Goal: Information Seeking & Learning: Learn about a topic

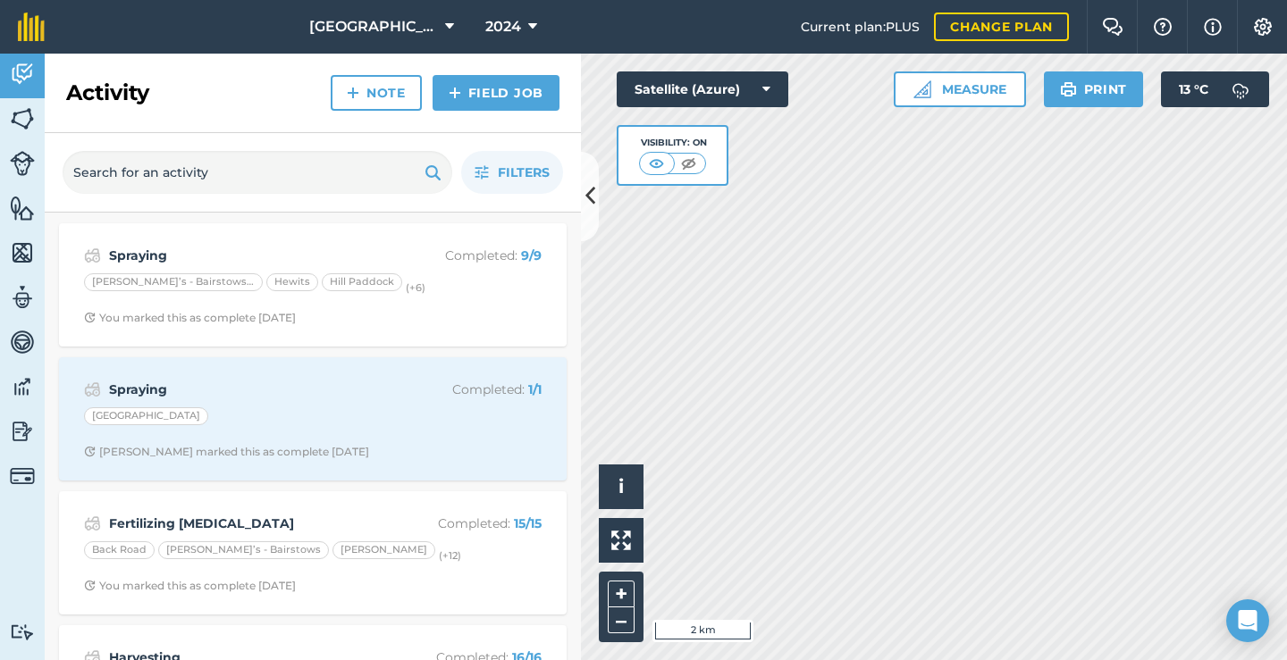
click at [20, 429] on img at bounding box center [22, 431] width 25 height 27
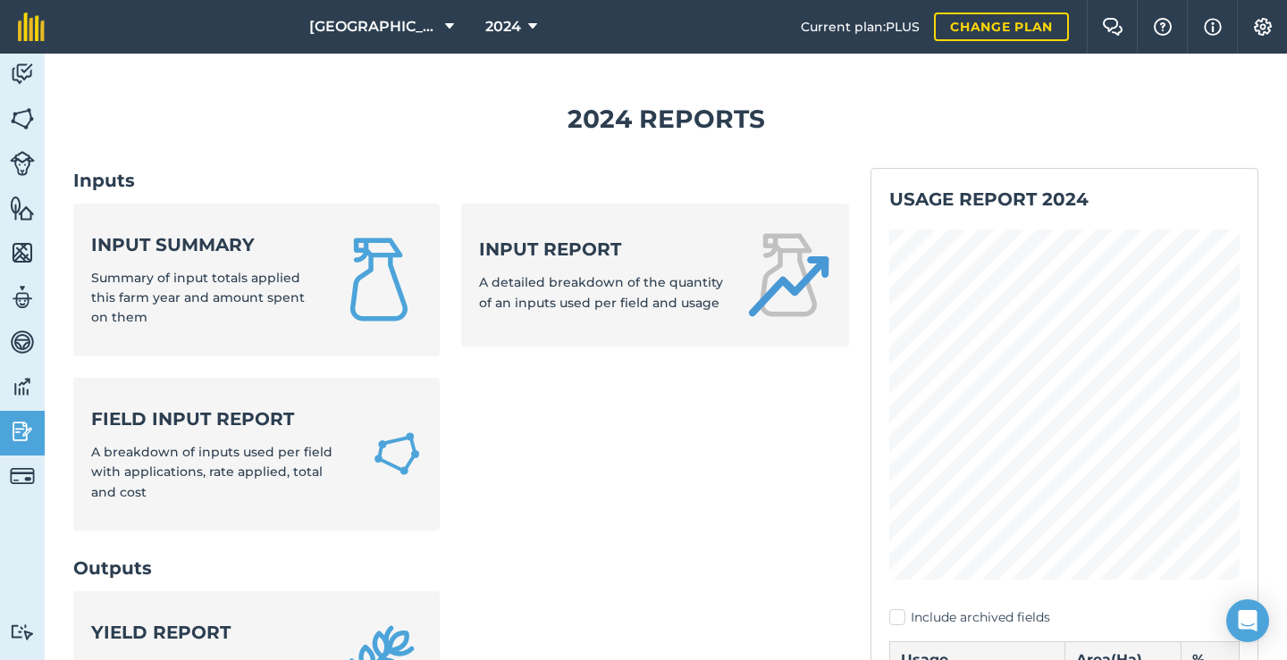
click at [514, 24] on span "2024" at bounding box center [503, 26] width 36 height 21
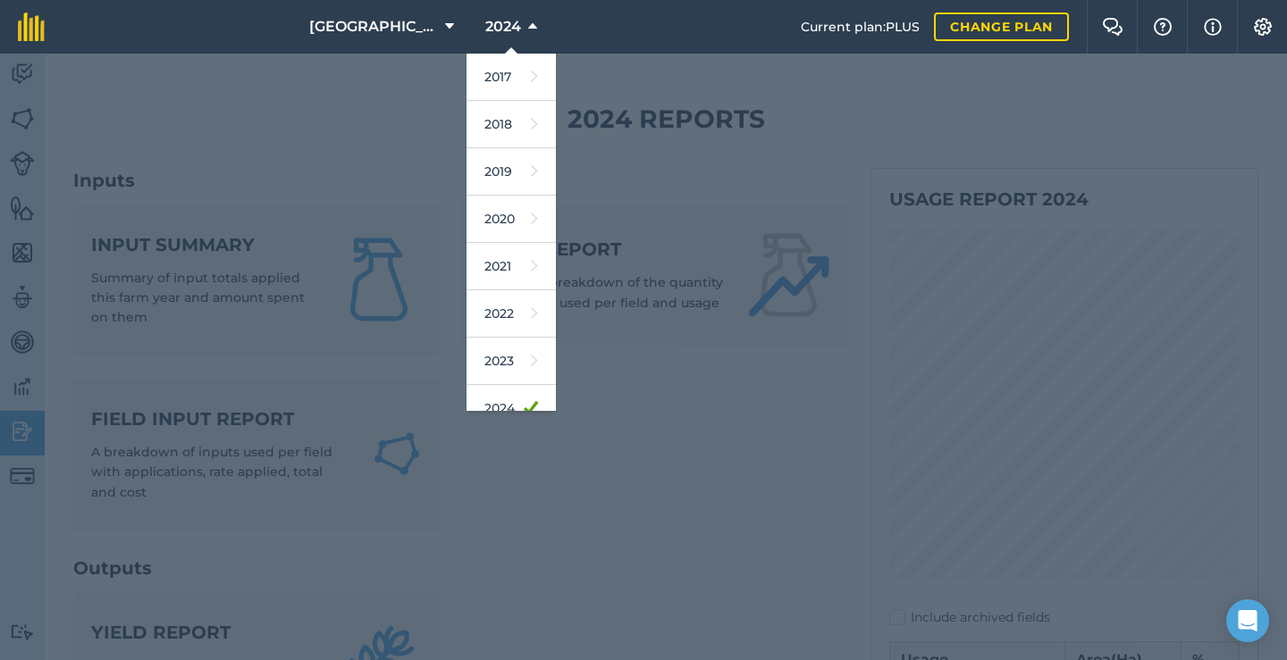
click at [358, 92] on div at bounding box center [643, 357] width 1287 height 607
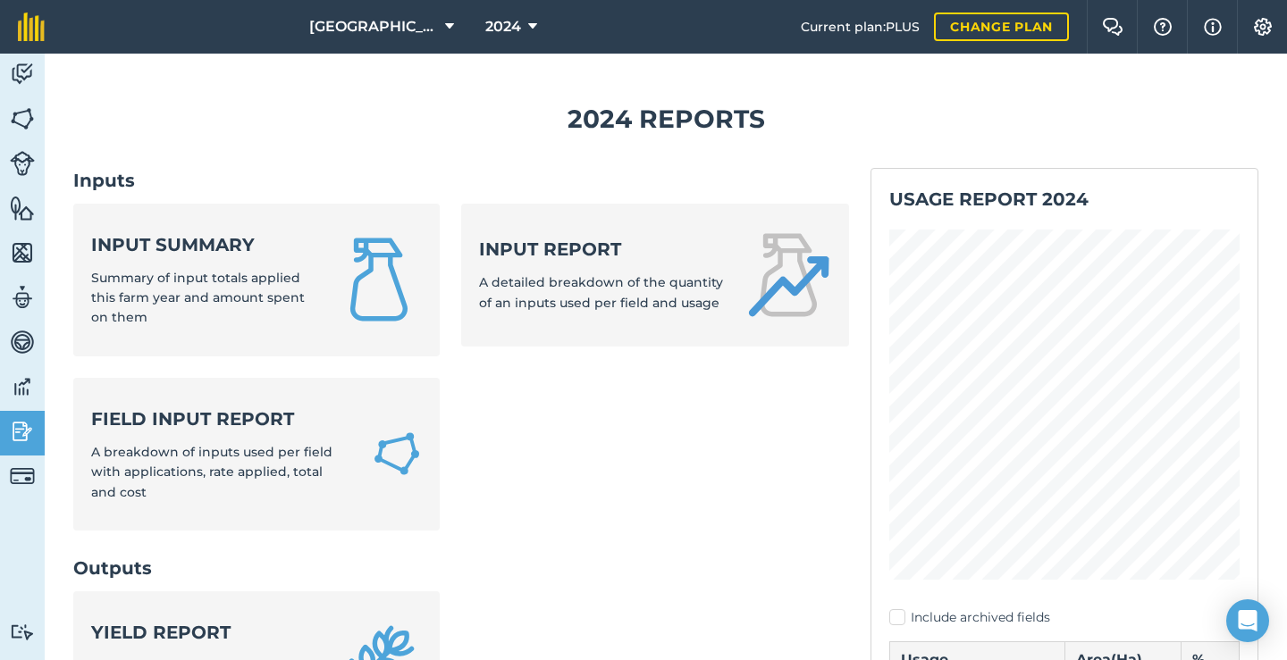
click at [270, 259] on div "Input summary Summary of input totals applied this farm year and amount spent o…" at bounding box center [202, 280] width 223 height 96
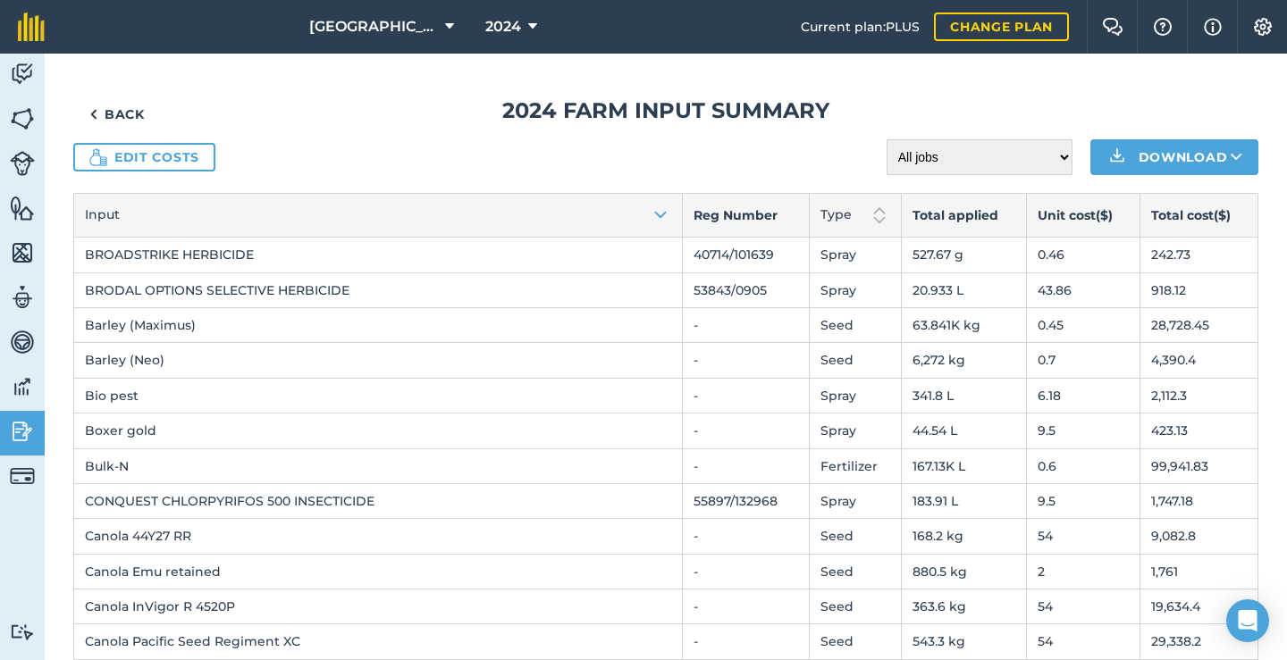
click at [127, 107] on link "Back" at bounding box center [117, 114] width 88 height 36
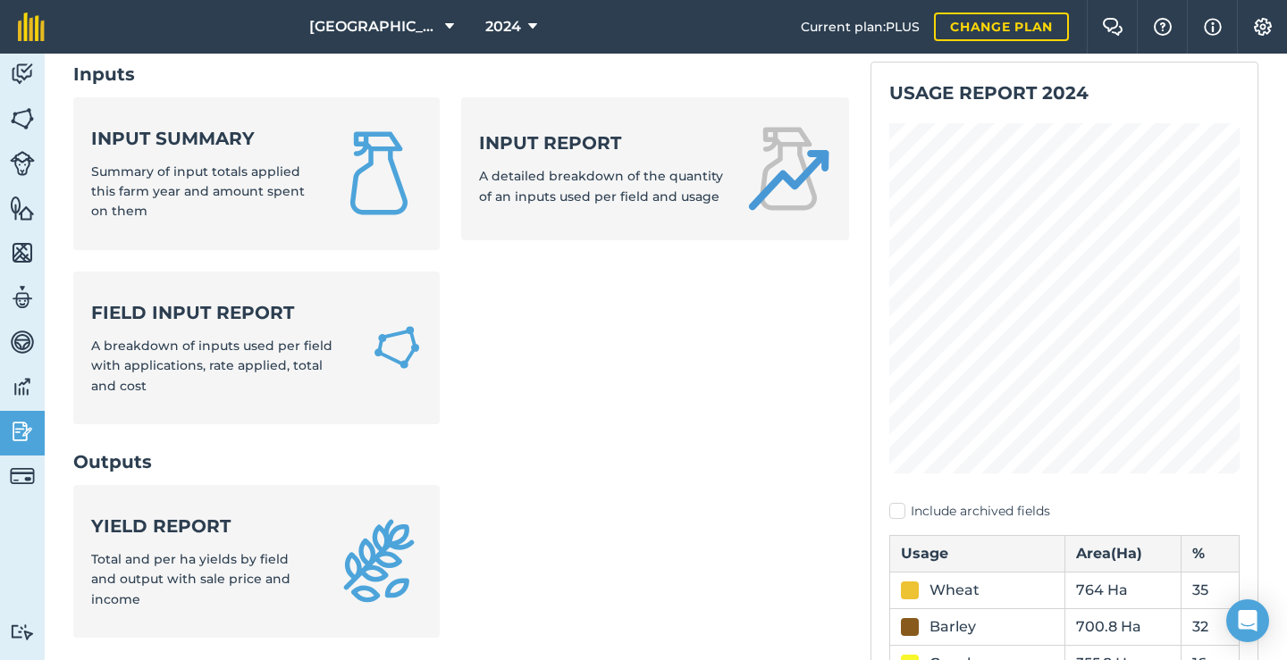
scroll to position [171, 0]
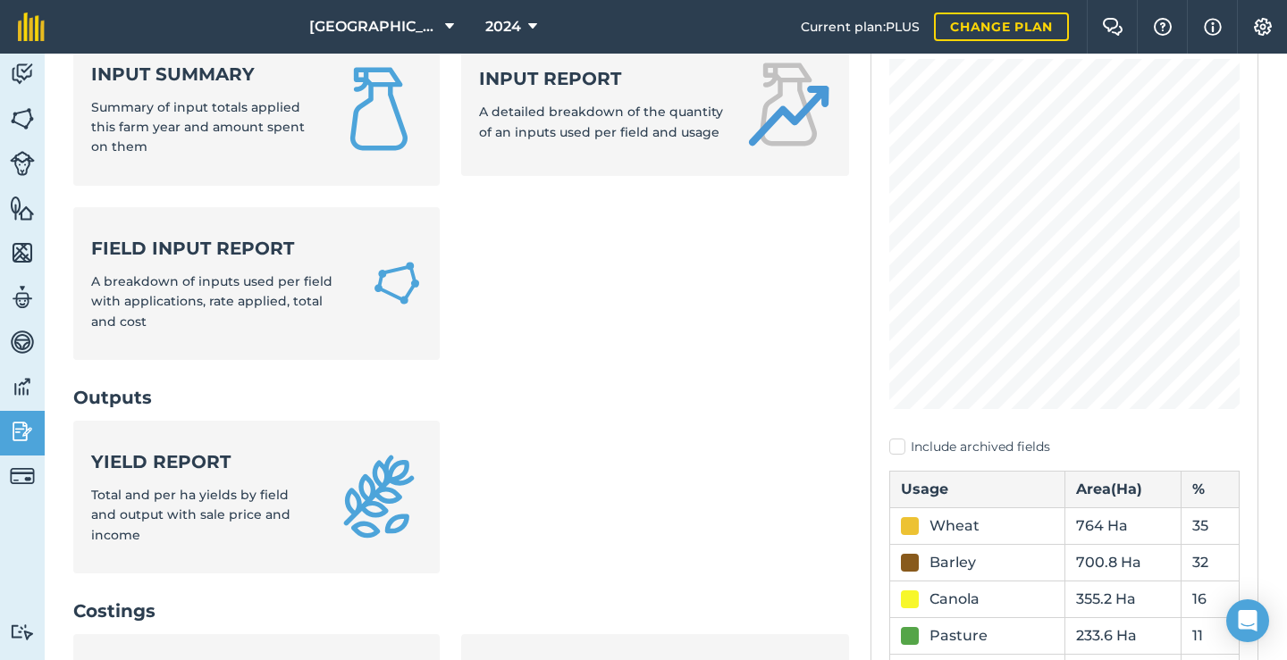
click at [262, 268] on div "Field Input Report A breakdown of inputs used per field with applications, rate…" at bounding box center [220, 284] width 259 height 96
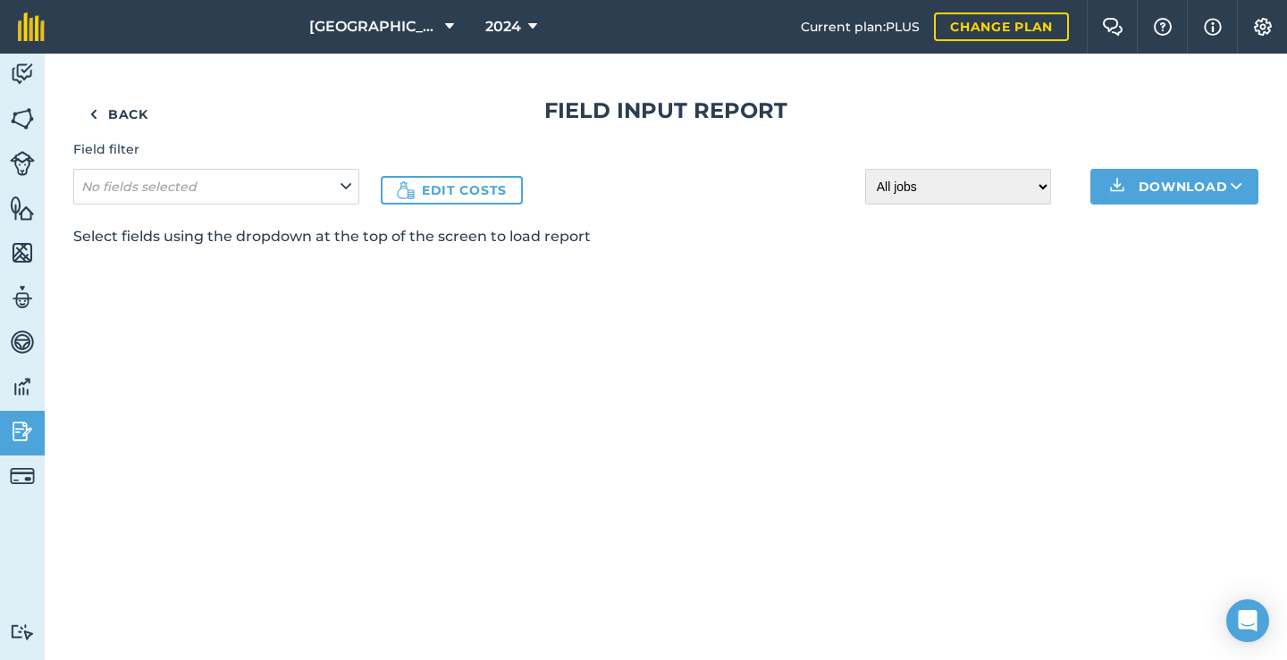
click at [341, 177] on icon at bounding box center [345, 187] width 11 height 20
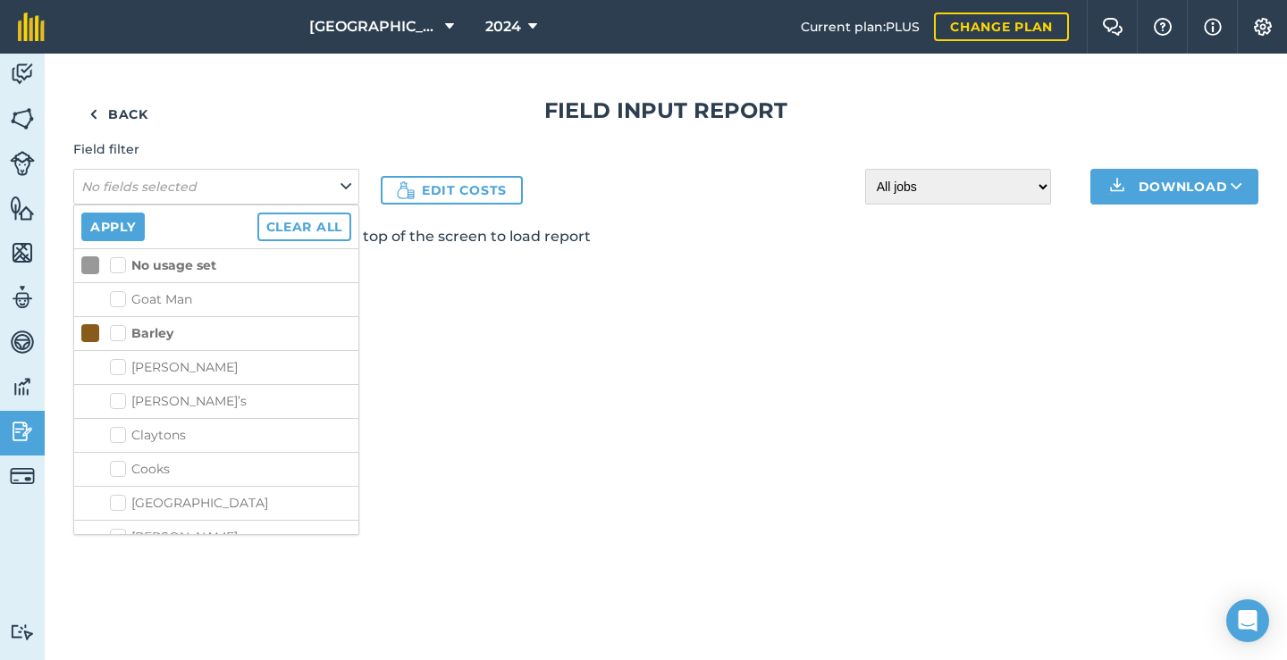
click at [122, 334] on label "Barley" at bounding box center [141, 333] width 63 height 19
click at [122, 334] on input "Barley" at bounding box center [116, 330] width 12 height 12
checkbox input "true"
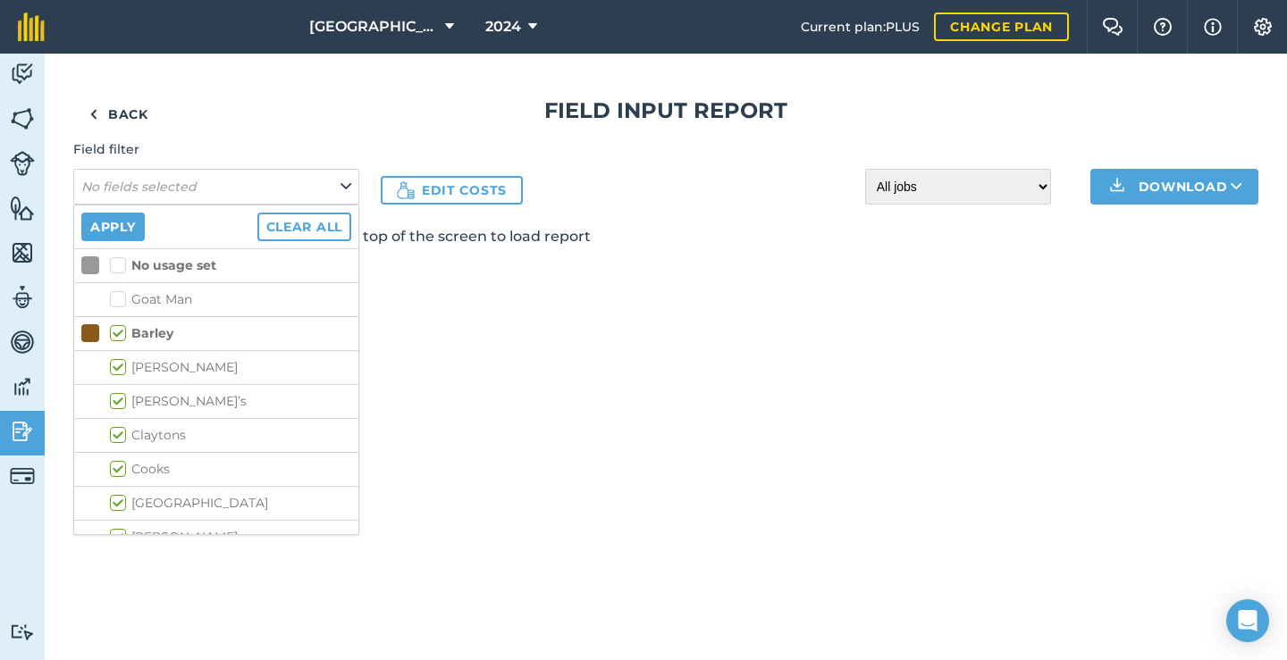
checkbox input "true"
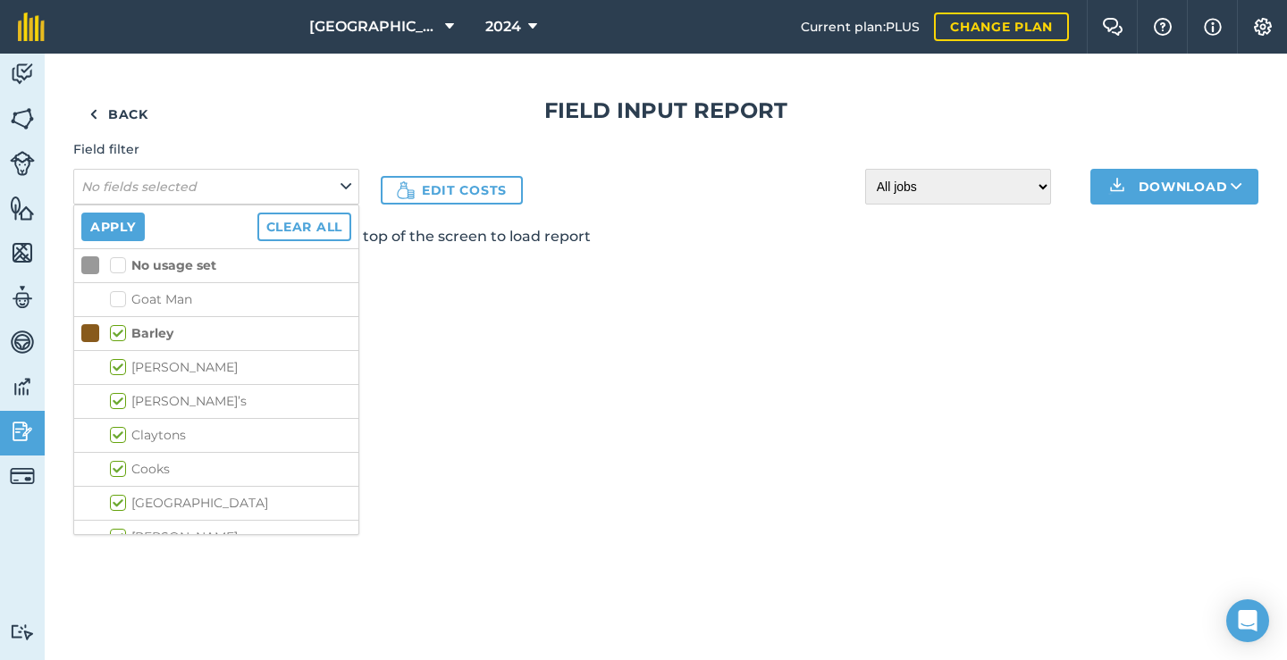
checkbox input "true"
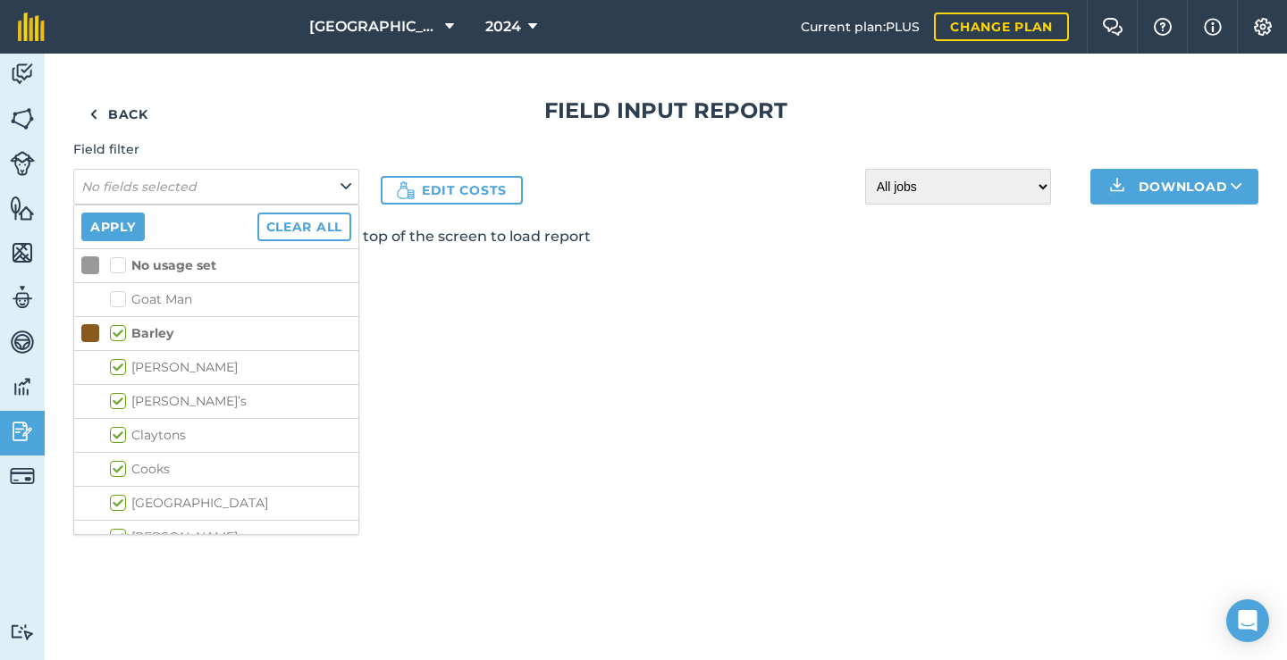
click at [816, 300] on div "Back Field Input Report Field filter No fields selected Apply Clear all No usag…" at bounding box center [666, 357] width 1242 height 607
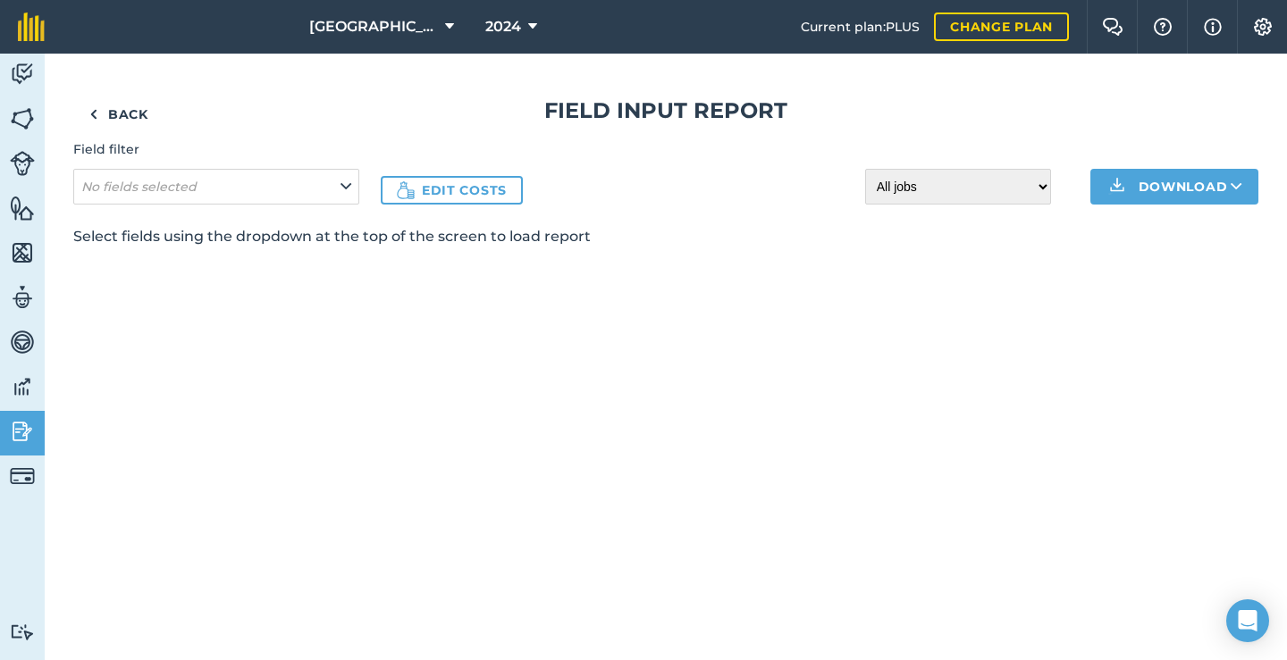
click at [323, 178] on button "No fields selected" at bounding box center [216, 187] width 286 height 36
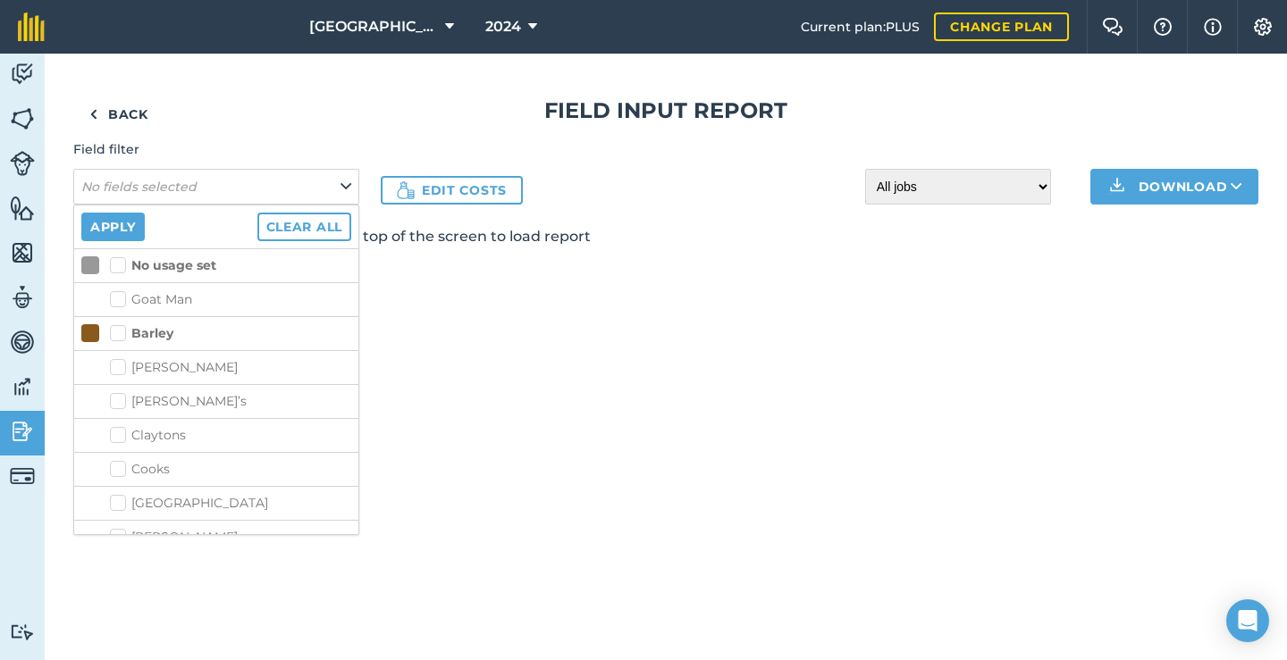
click at [127, 329] on label "Barley" at bounding box center [141, 333] width 63 height 19
click at [122, 329] on input "Barley" at bounding box center [116, 330] width 12 height 12
checkbox input "true"
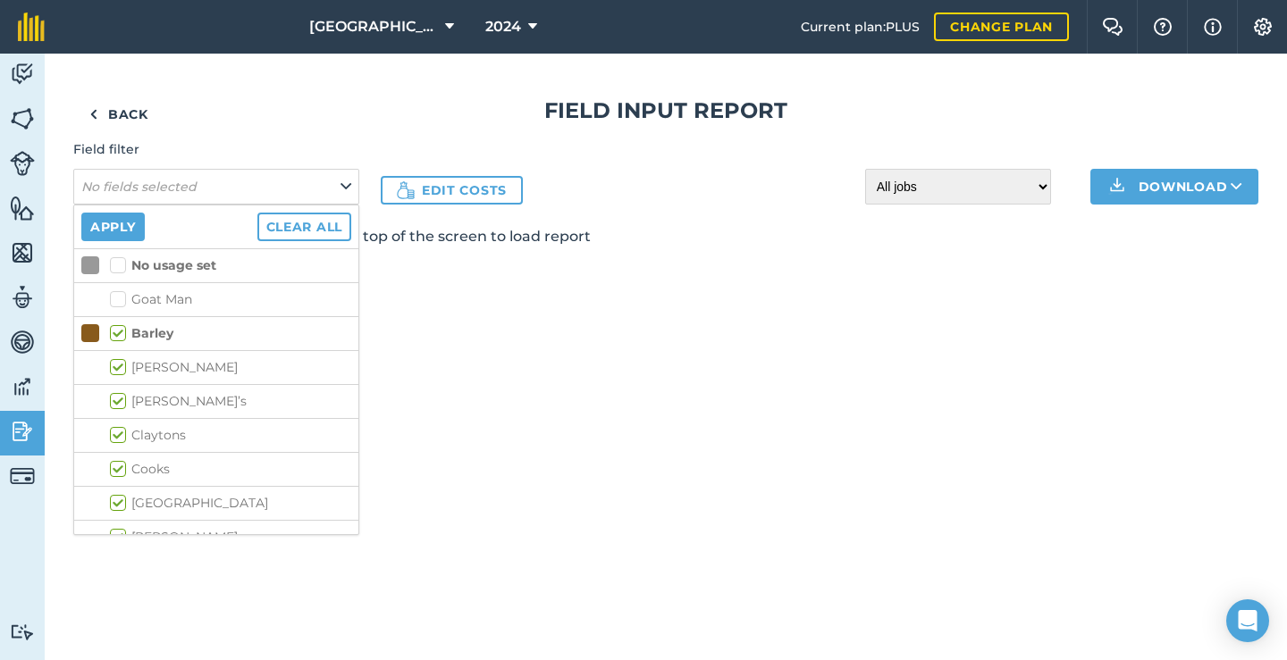
checkbox input "true"
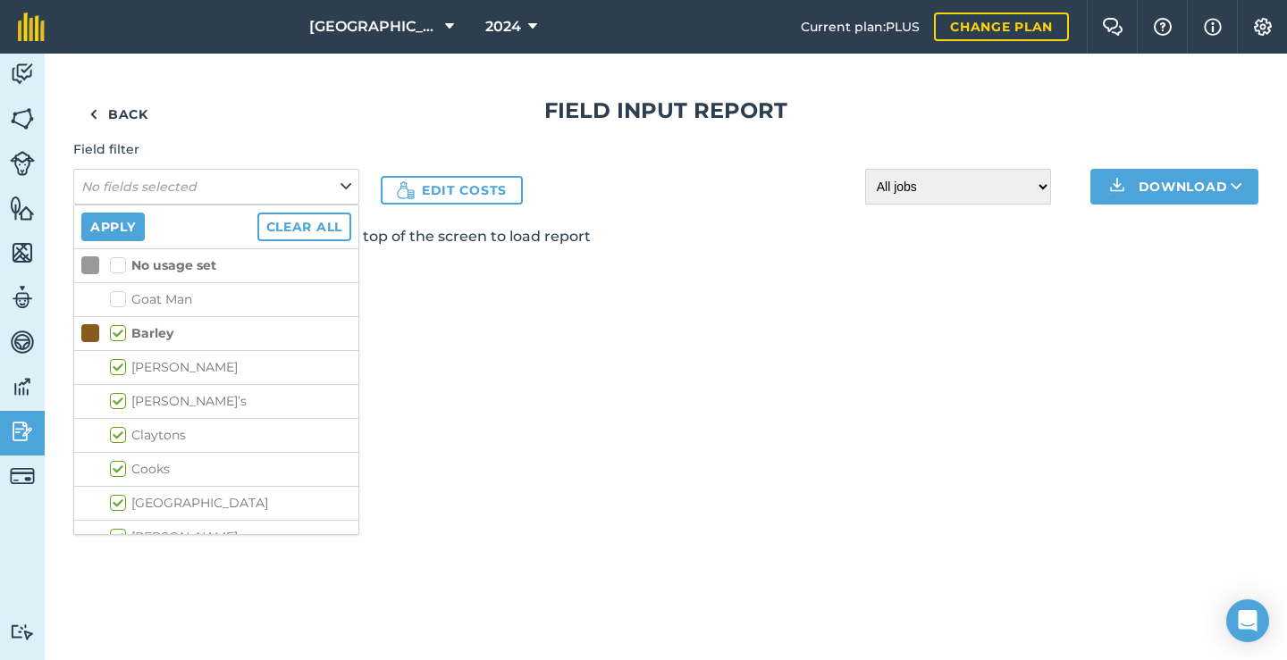
checkbox input "true"
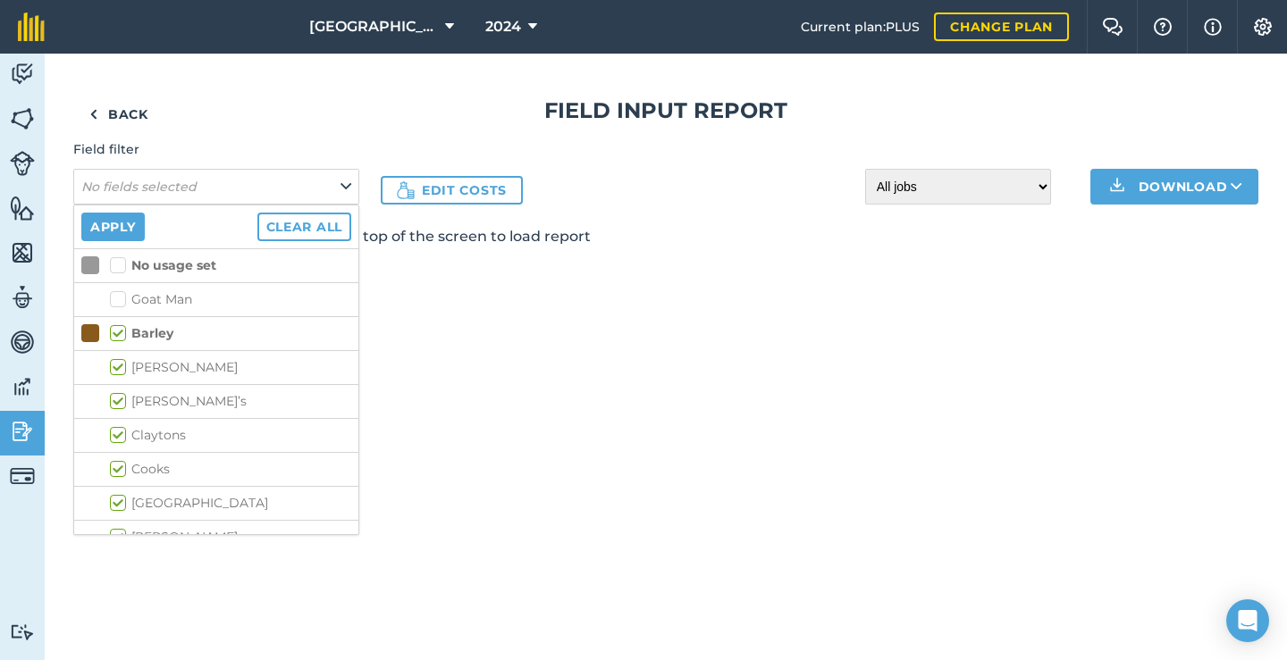
click at [113, 230] on button "Apply" at bounding box center [112, 227] width 63 height 29
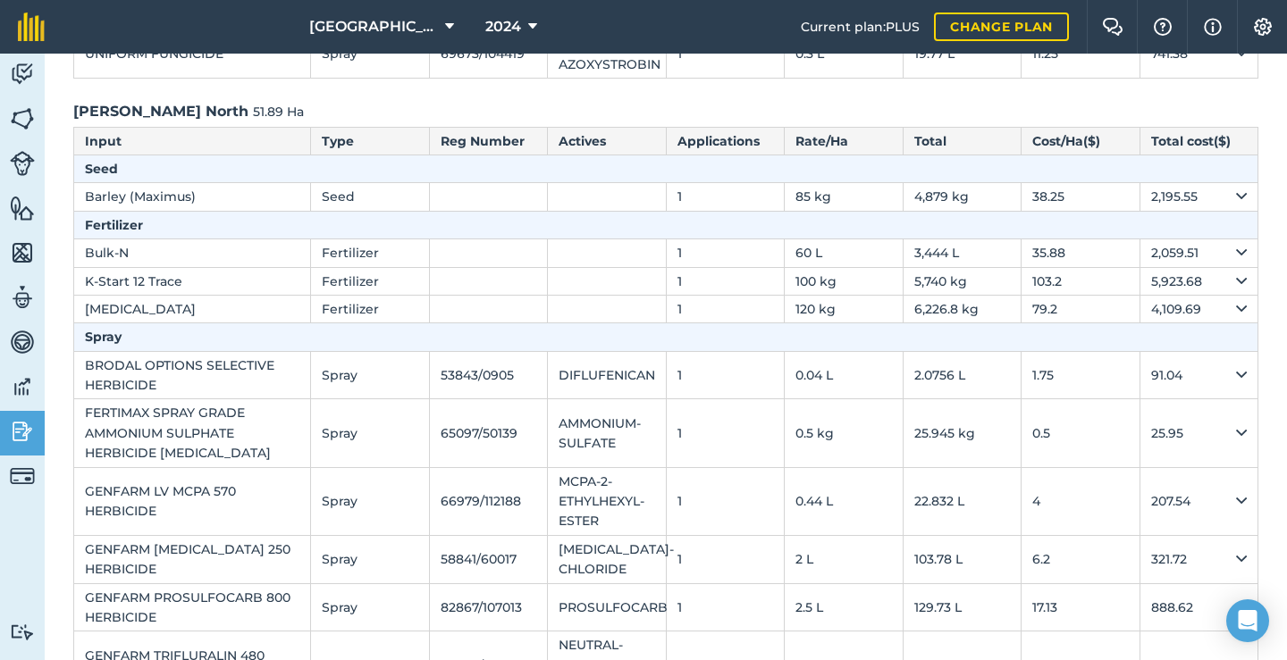
scroll to position [4535, 0]
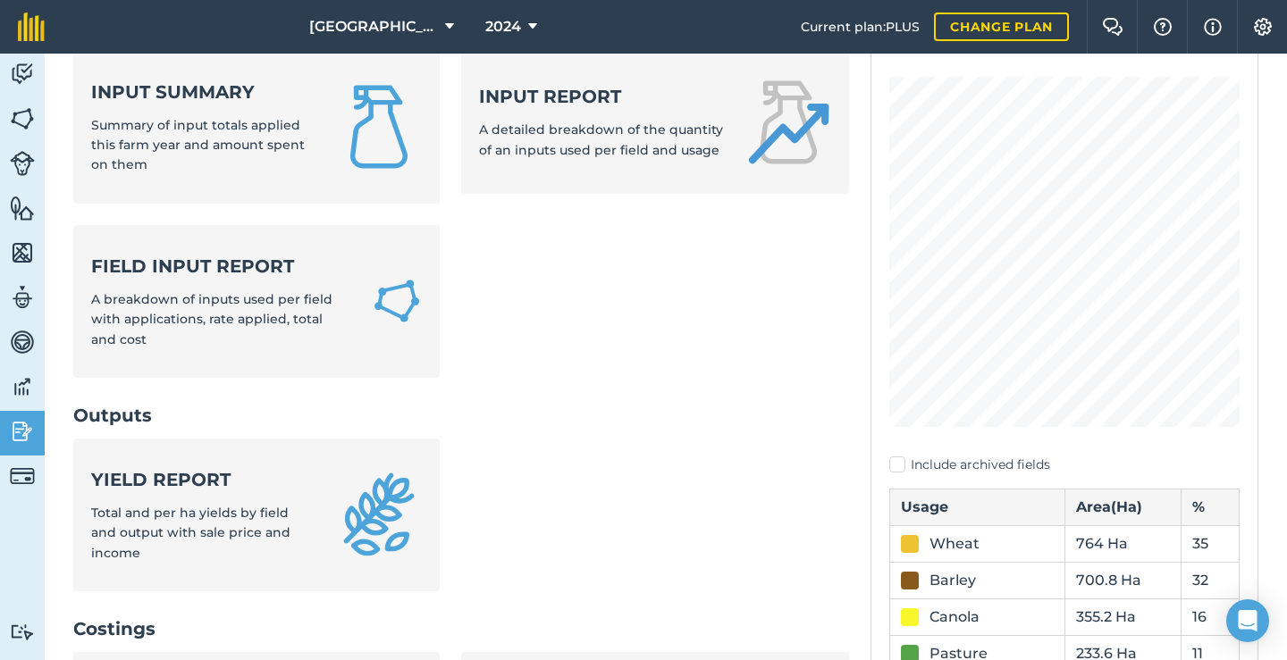
scroll to position [116, 0]
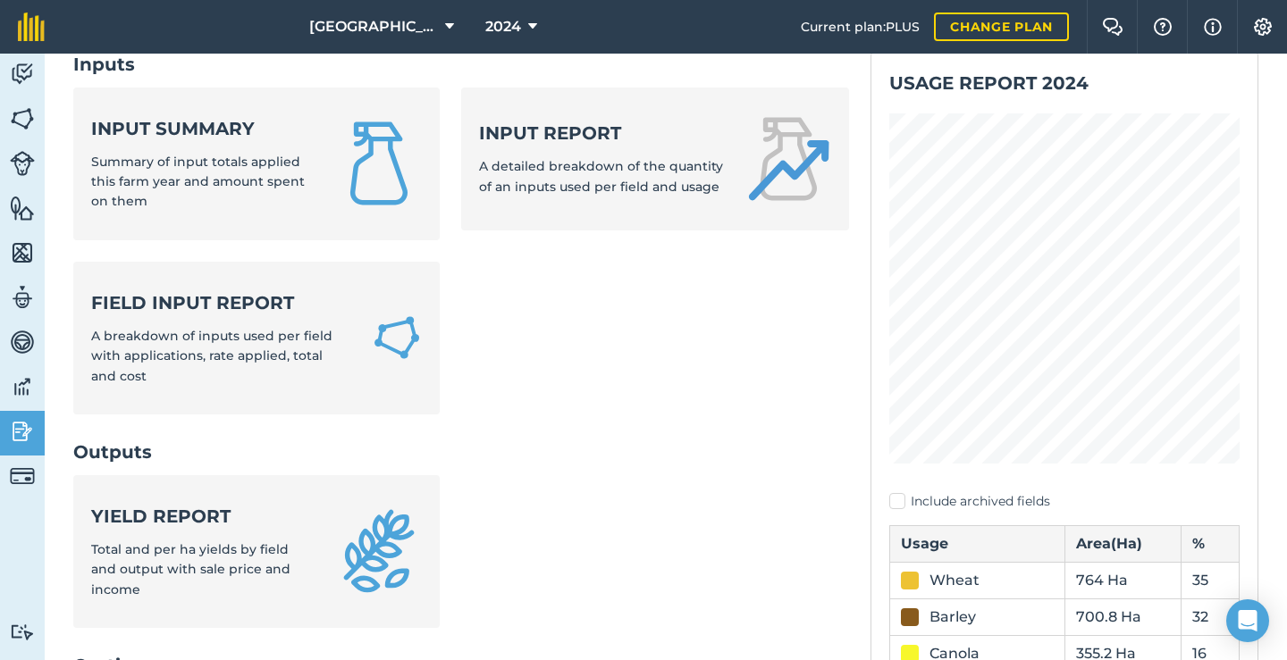
click at [636, 133] on strong "Input report" at bounding box center [601, 133] width 245 height 25
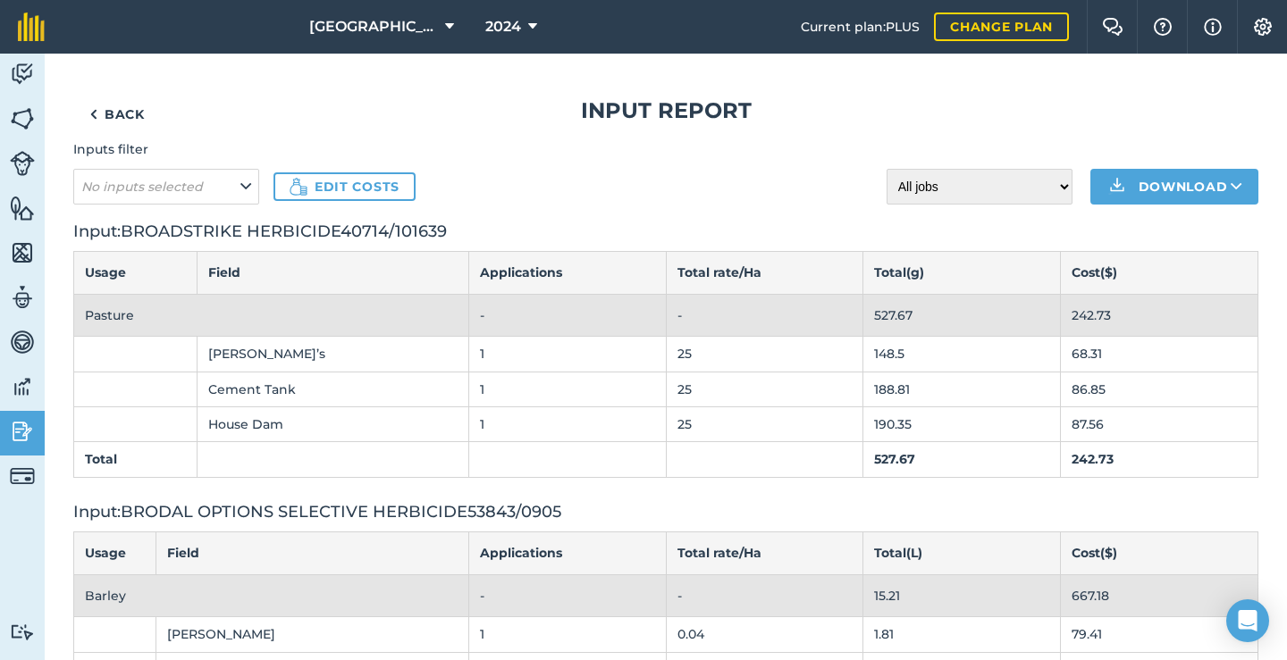
click at [242, 189] on icon at bounding box center [245, 187] width 11 height 20
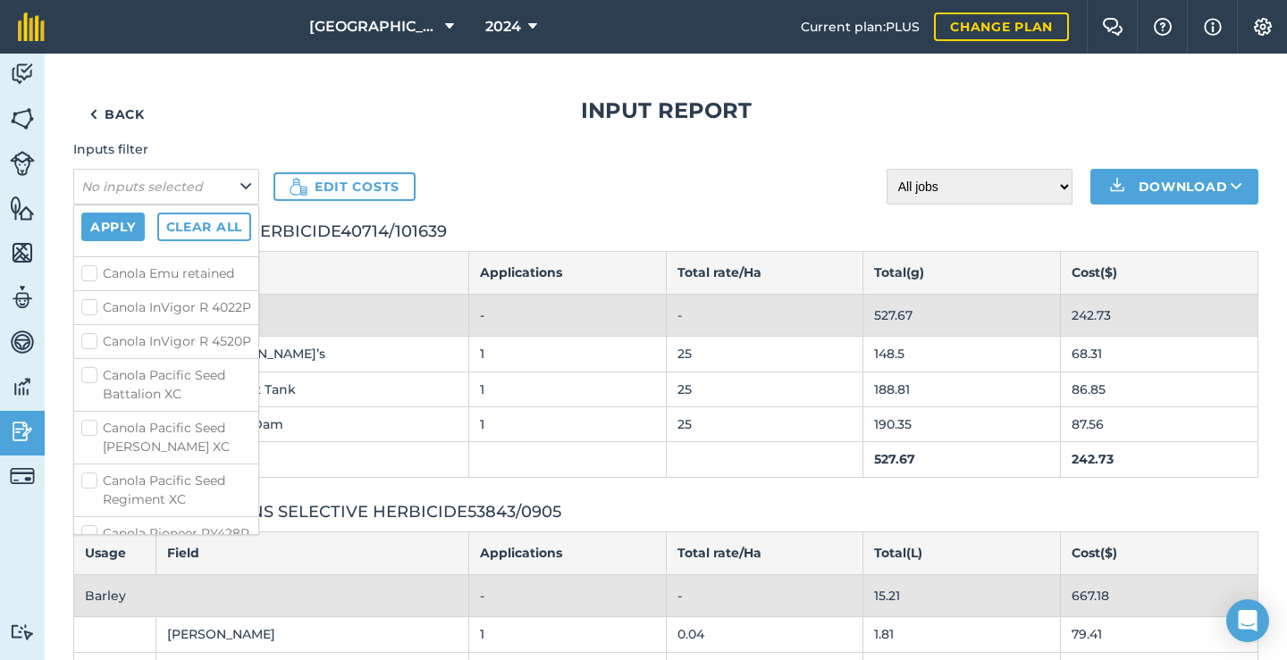
scroll to position [549, 0]
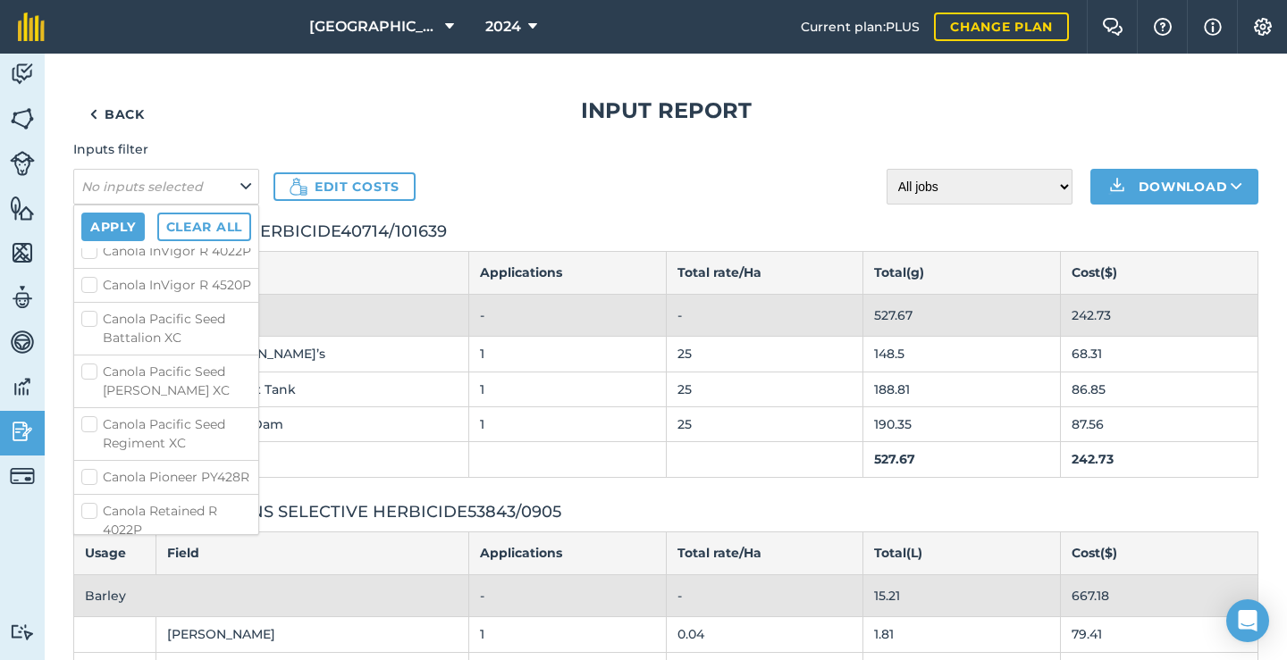
click at [311, 124] on h1 "Input report" at bounding box center [665, 110] width 1185 height 29
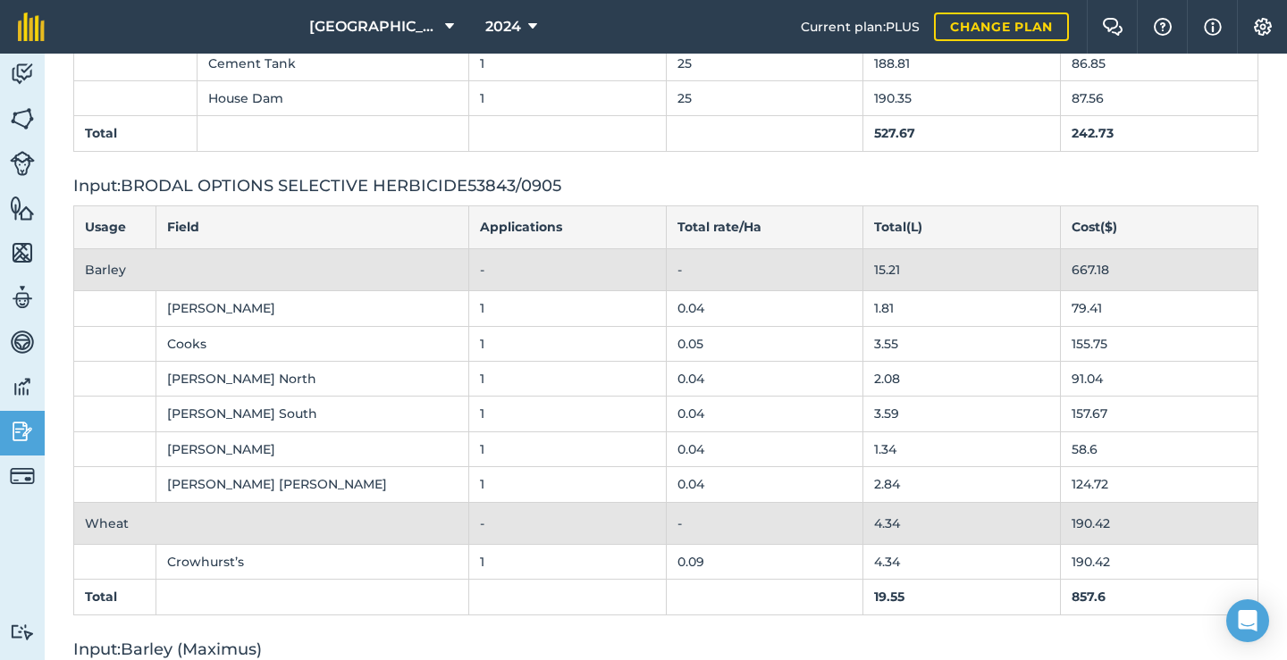
scroll to position [395, 0]
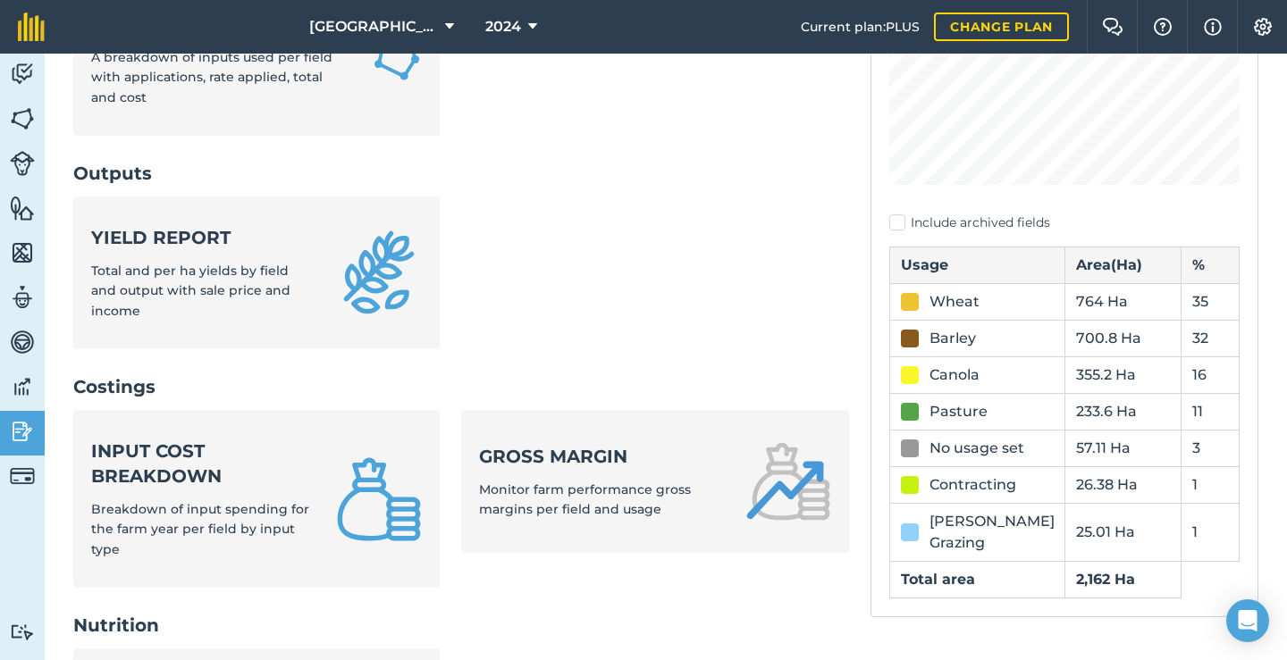
click at [251, 439] on div "Input cost breakdown Breakdown of input spending for the farm year per field by…" at bounding box center [202, 499] width 223 height 121
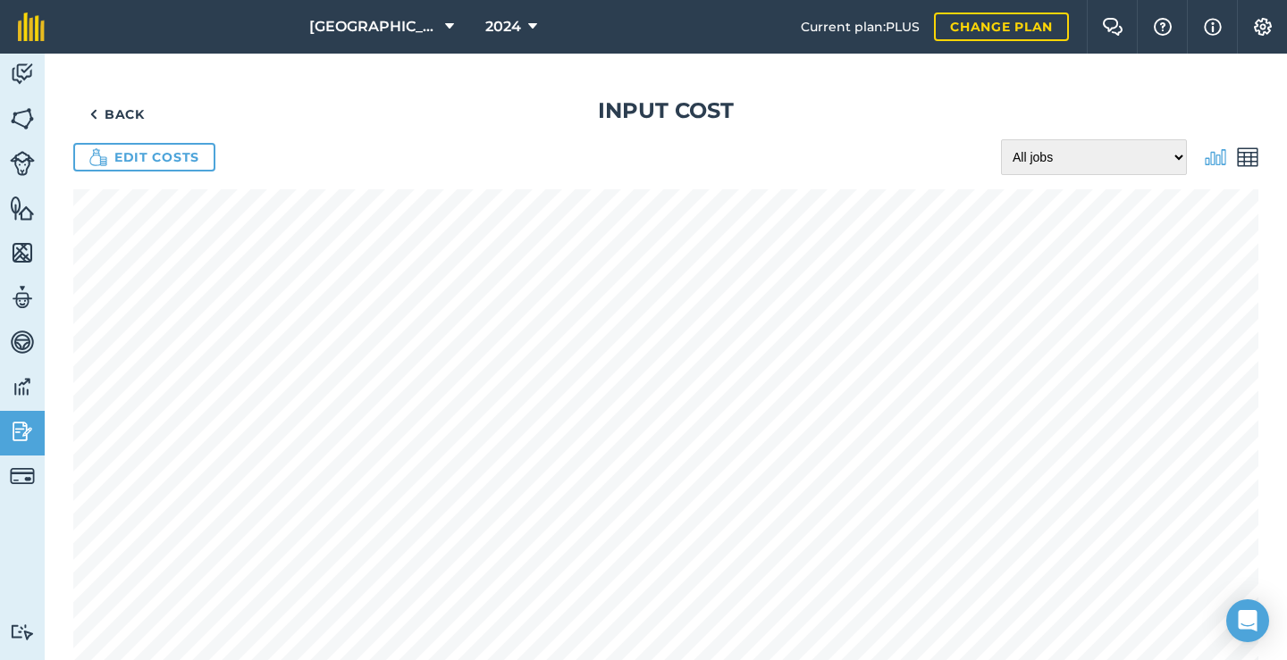
click at [1245, 156] on img at bounding box center [1247, 157] width 21 height 21
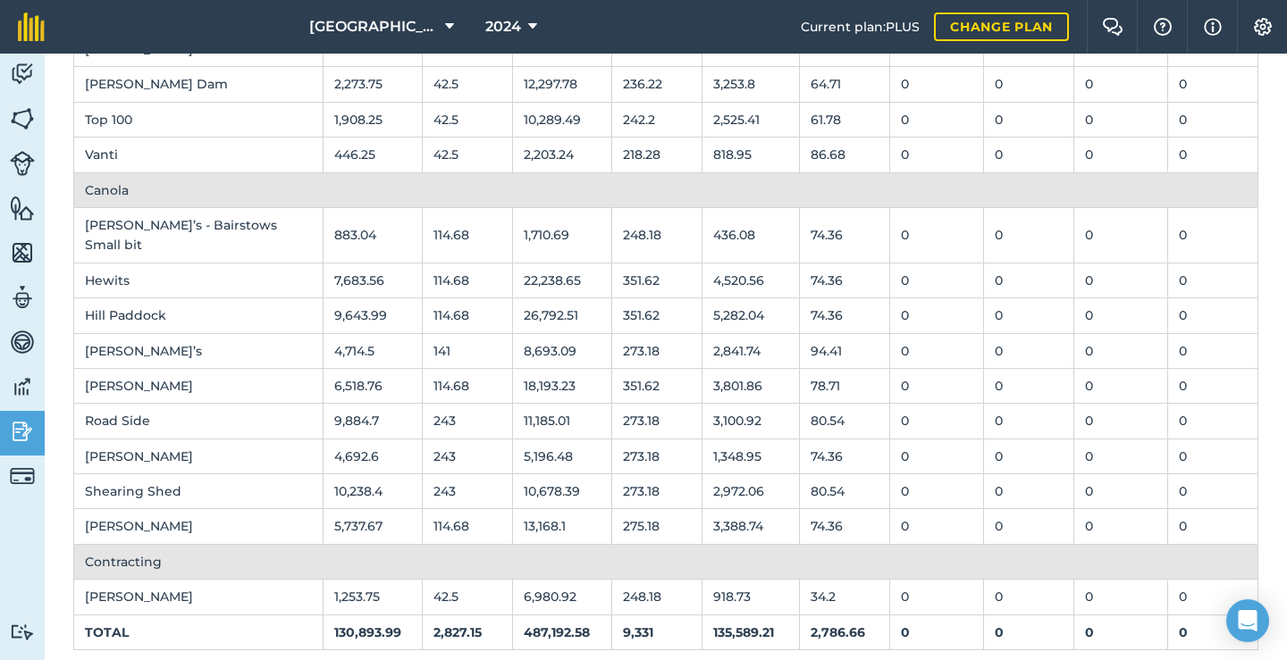
scroll to position [1494, 0]
click at [532, 25] on icon at bounding box center [532, 26] width 9 height 21
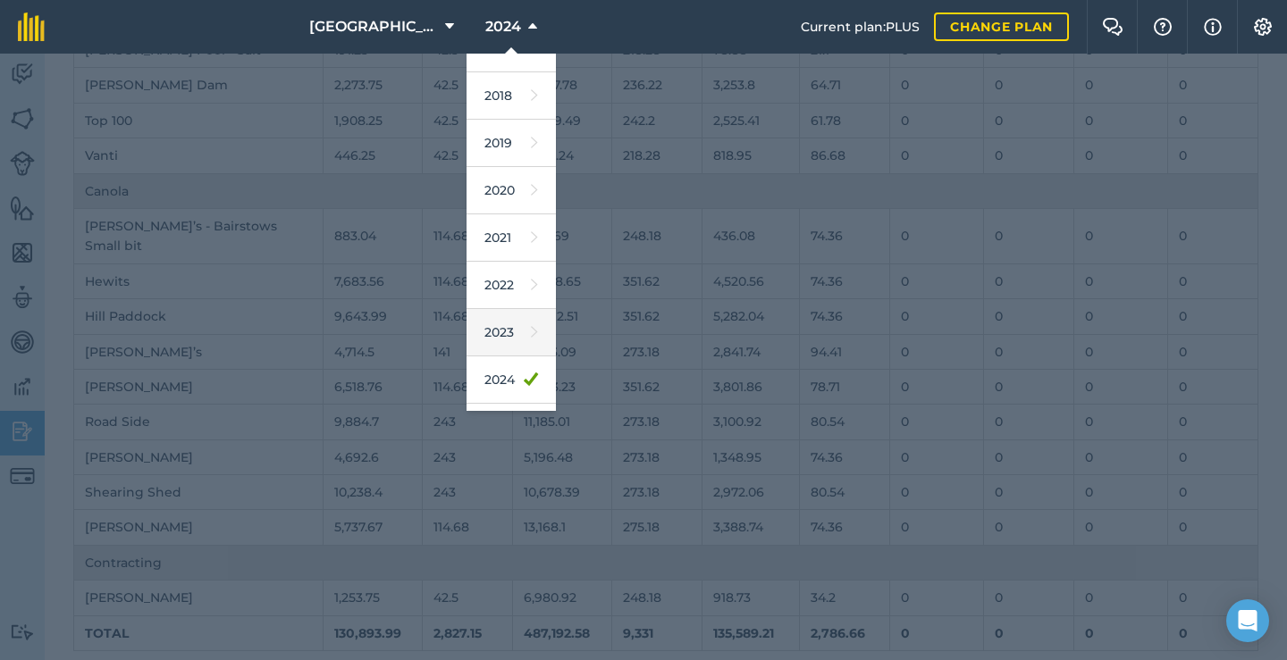
scroll to position [59, 0]
click at [503, 400] on link "2025" at bounding box center [510, 396] width 89 height 47
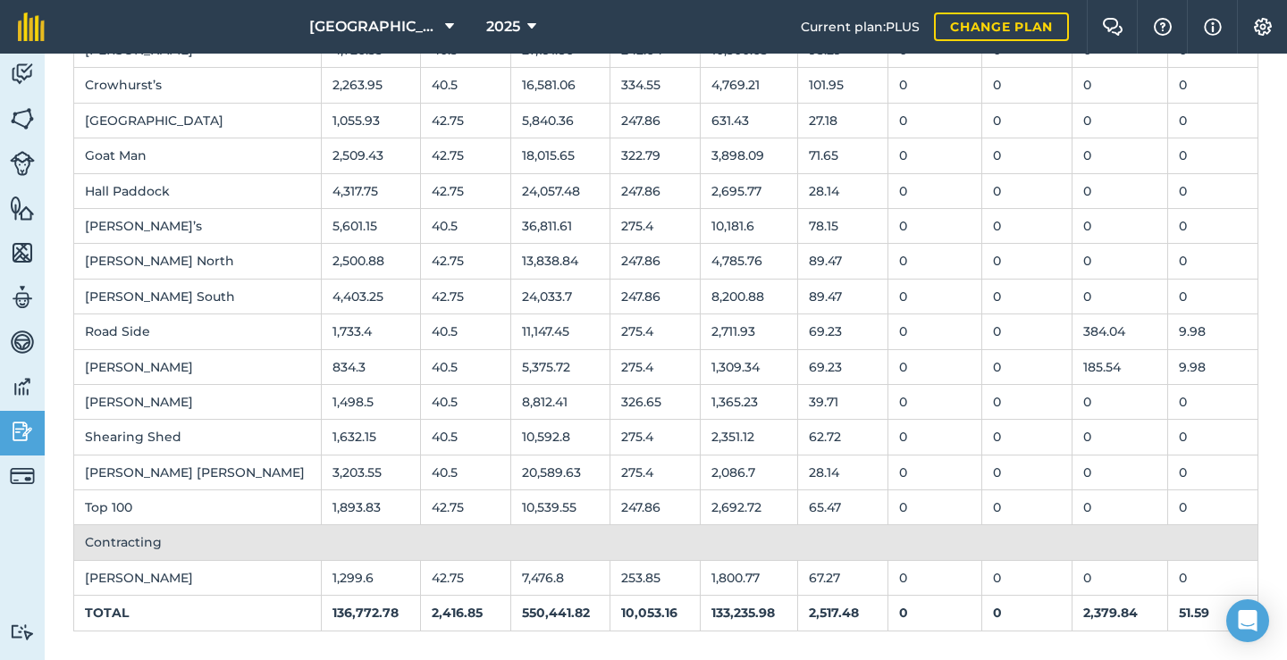
scroll to position [1459, 0]
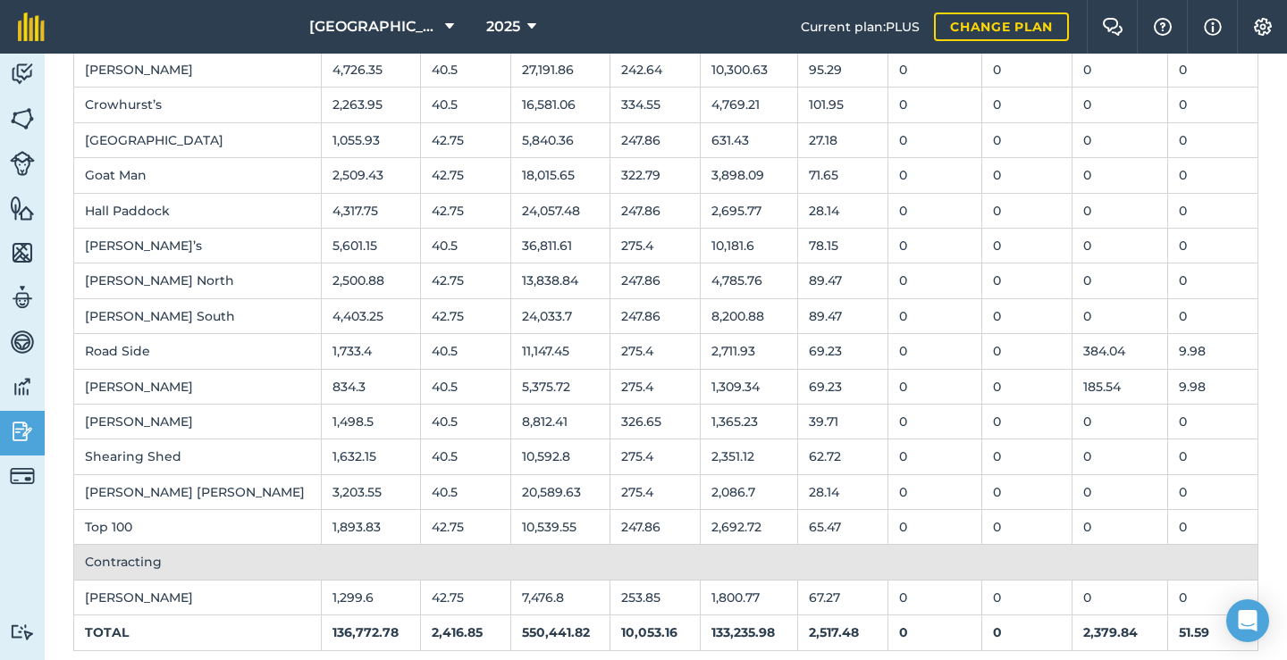
click at [528, 25] on icon at bounding box center [531, 26] width 9 height 21
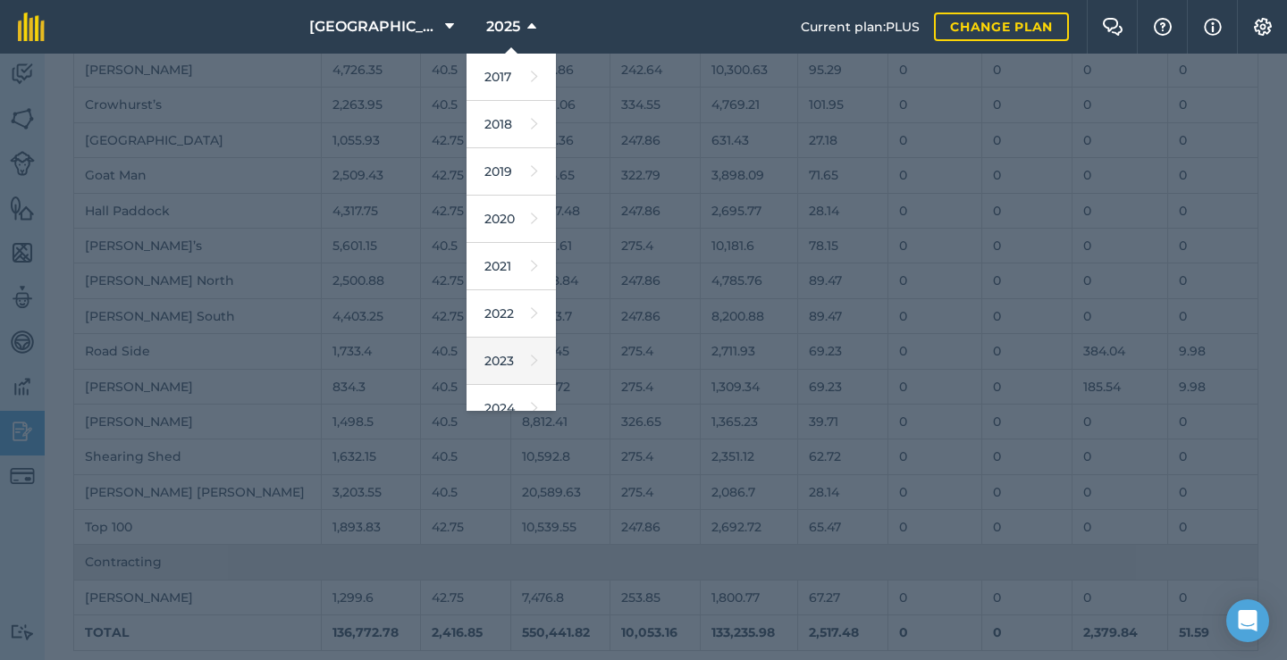
scroll to position [42, 0]
click at [499, 365] on link "2024" at bounding box center [510, 366] width 89 height 47
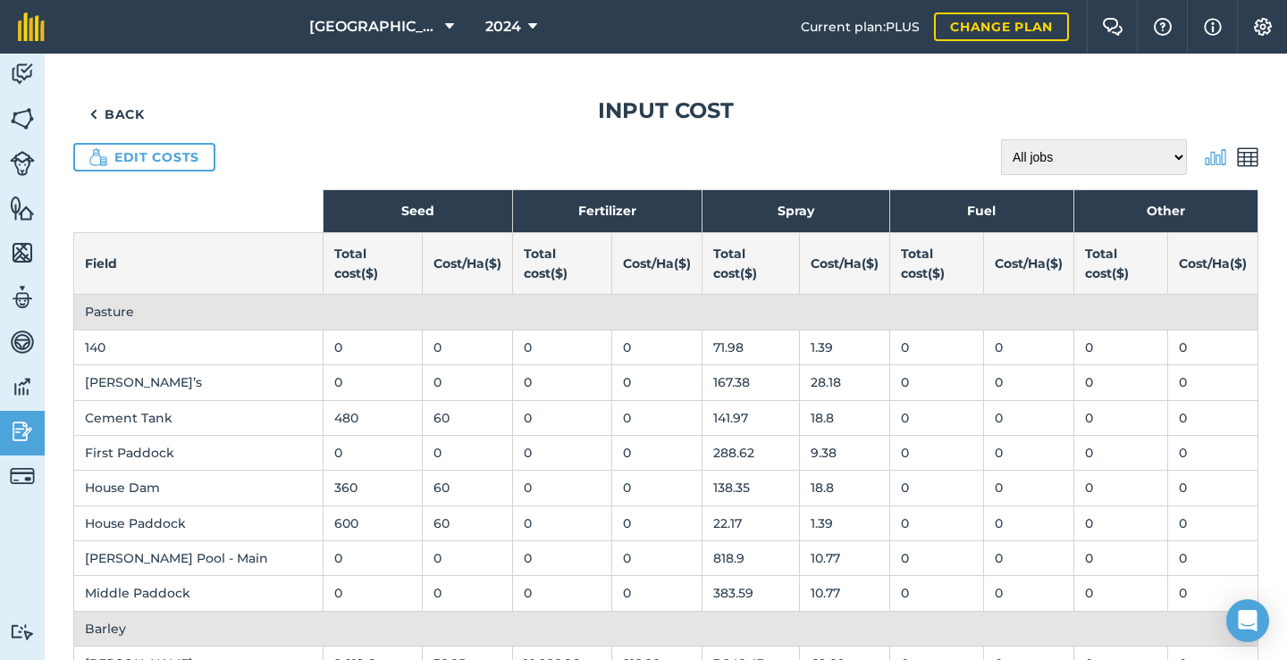
scroll to position [0, 0]
click at [121, 111] on link "Back" at bounding box center [117, 114] width 88 height 36
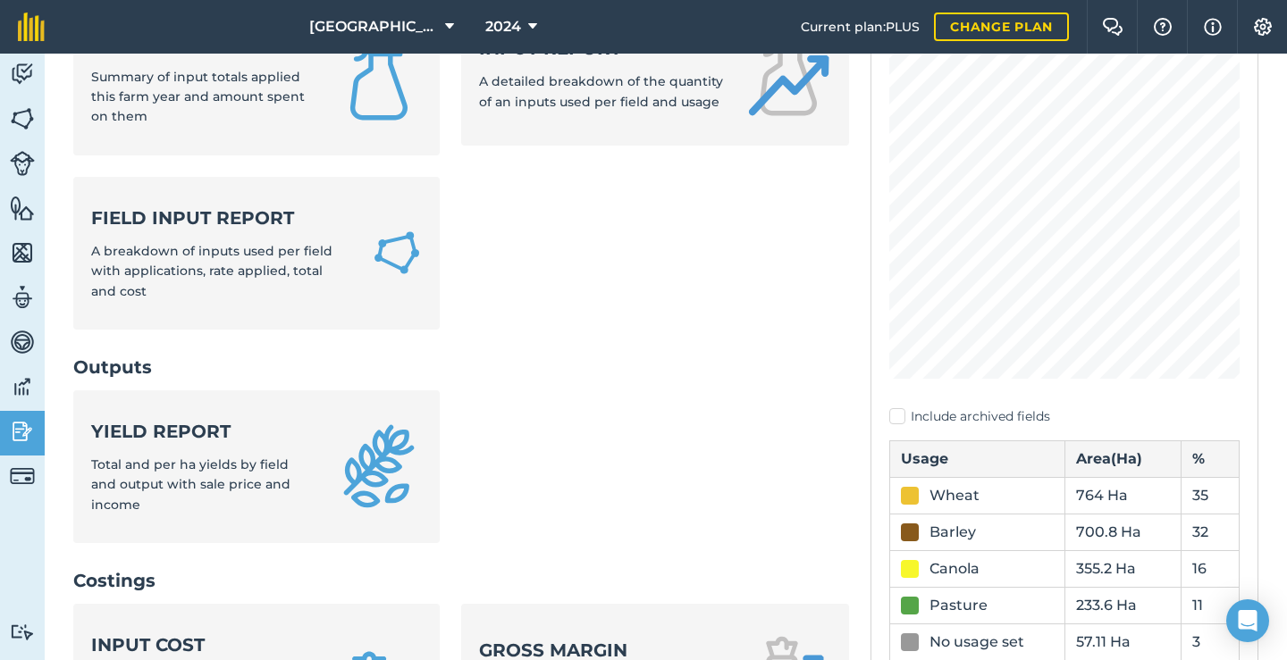
scroll to position [202, 0]
click at [220, 207] on strong "Field Input Report" at bounding box center [220, 217] width 259 height 25
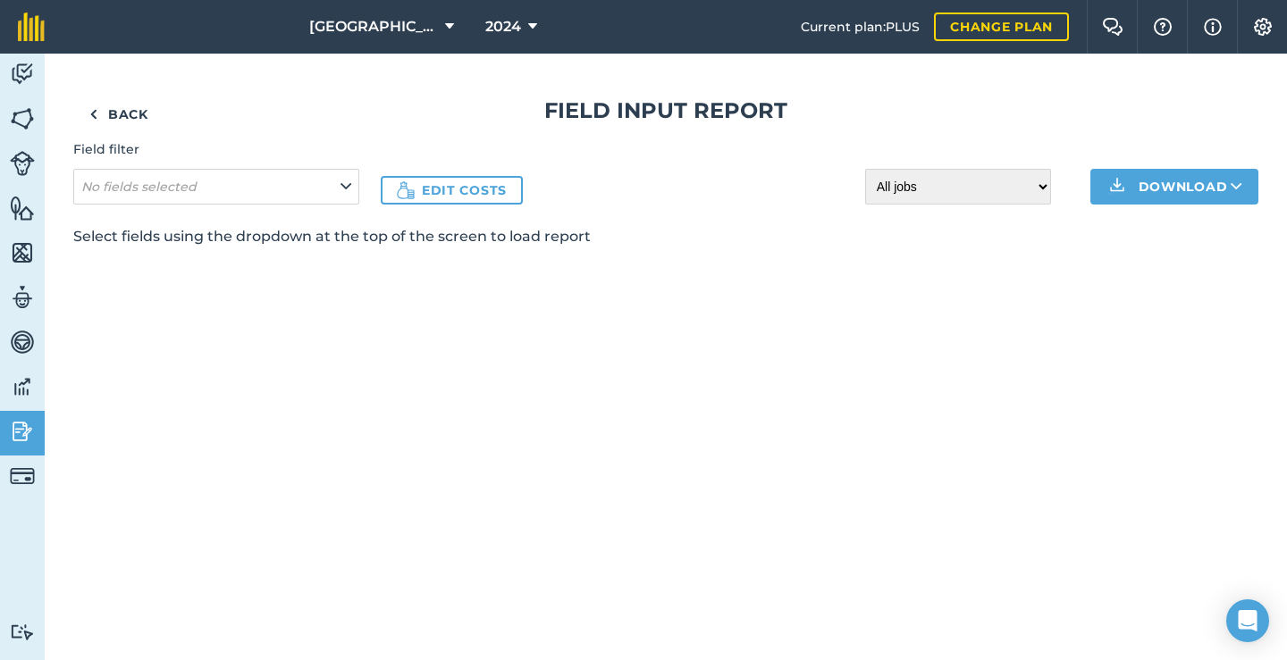
click at [266, 179] on button "No fields selected" at bounding box center [216, 187] width 286 height 36
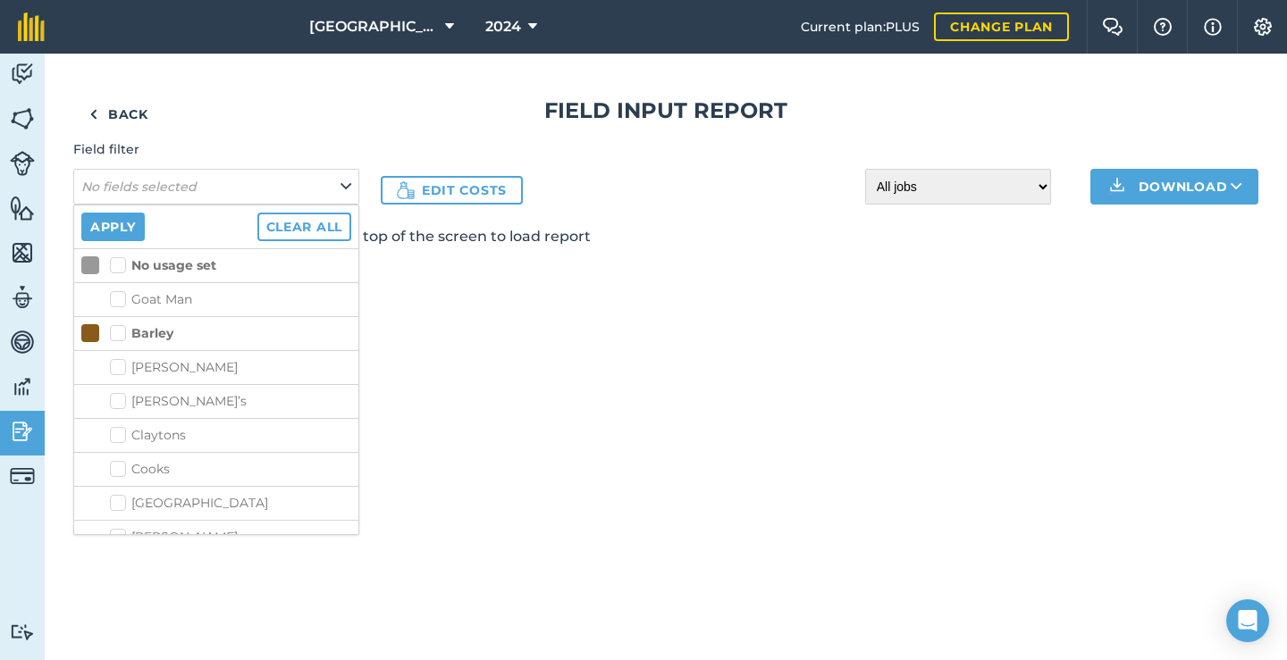
click at [118, 329] on label "Barley" at bounding box center [141, 333] width 63 height 19
click at [118, 329] on input "Barley" at bounding box center [116, 330] width 12 height 12
checkbox input "true"
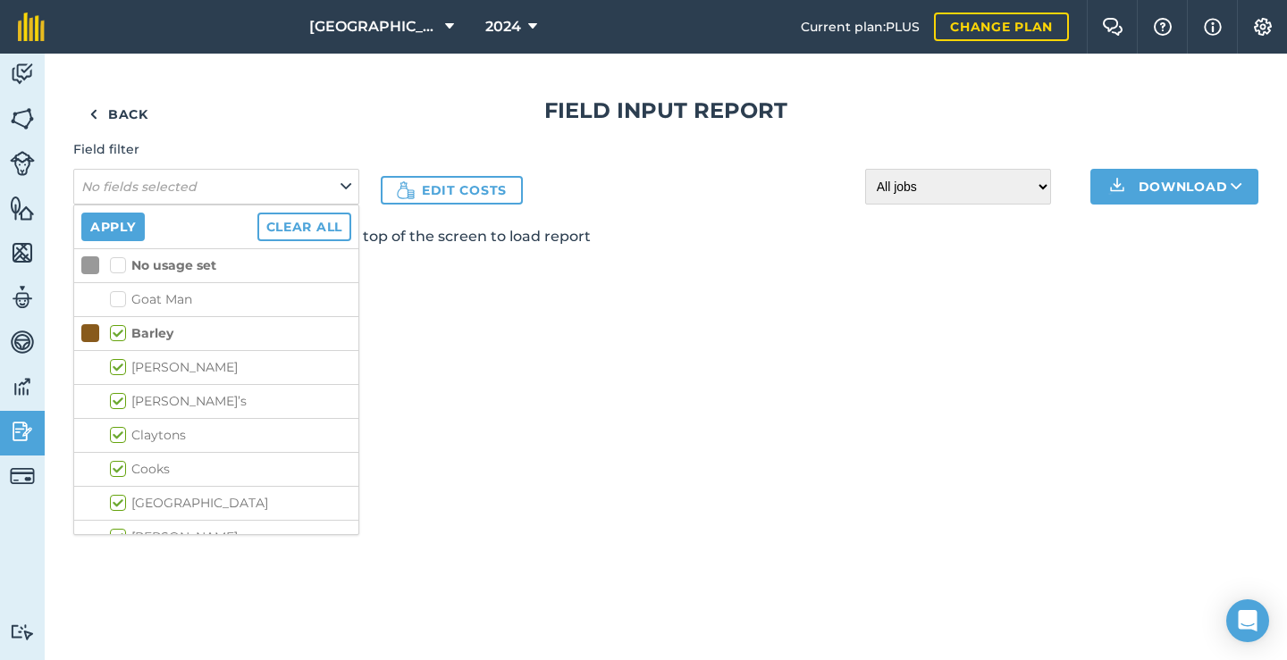
checkbox input "true"
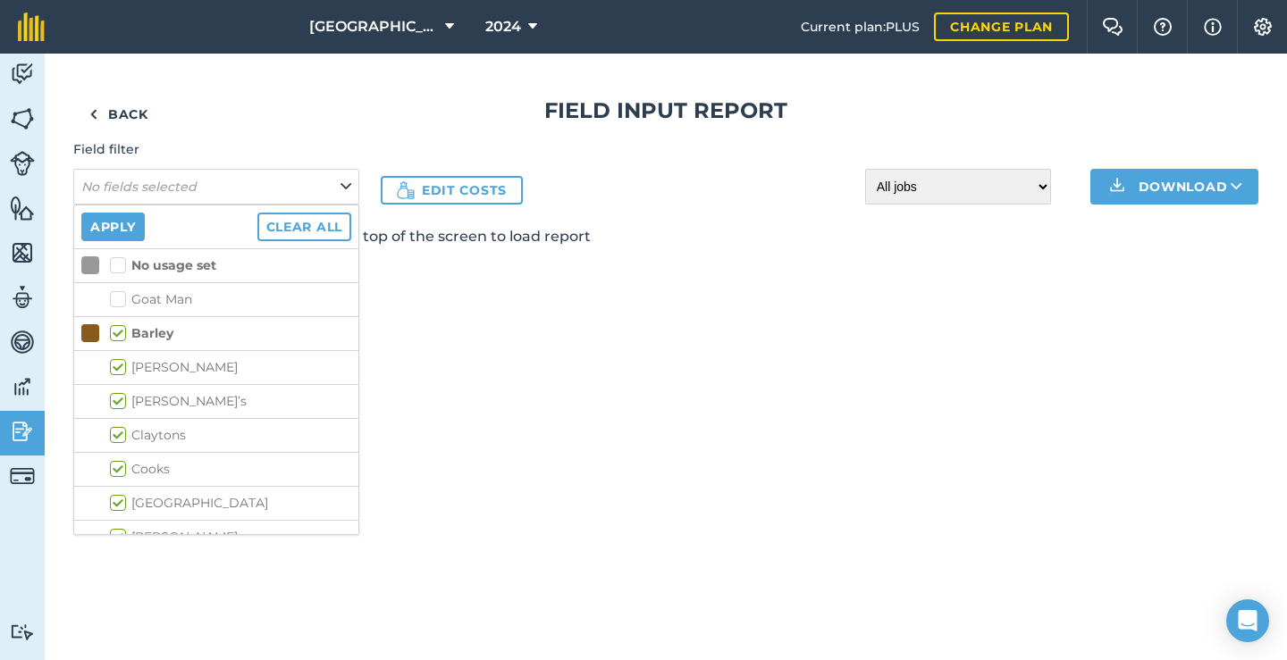
checkbox input "true"
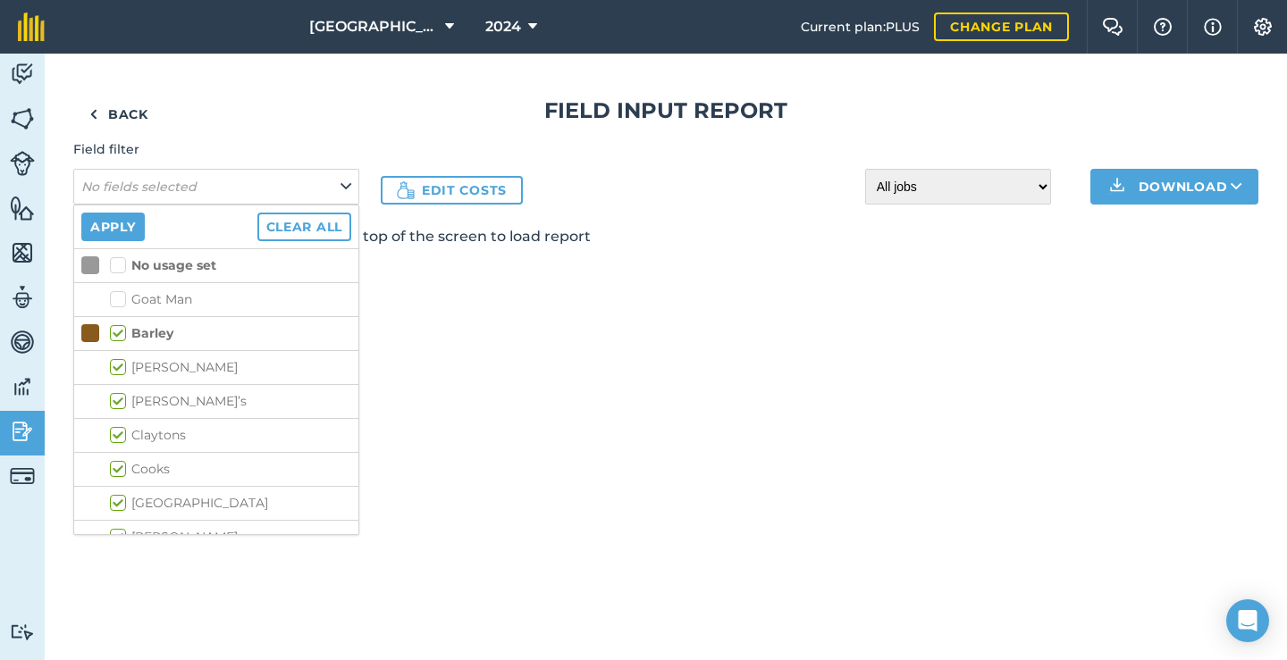
click at [96, 226] on button "Apply" at bounding box center [112, 227] width 63 height 29
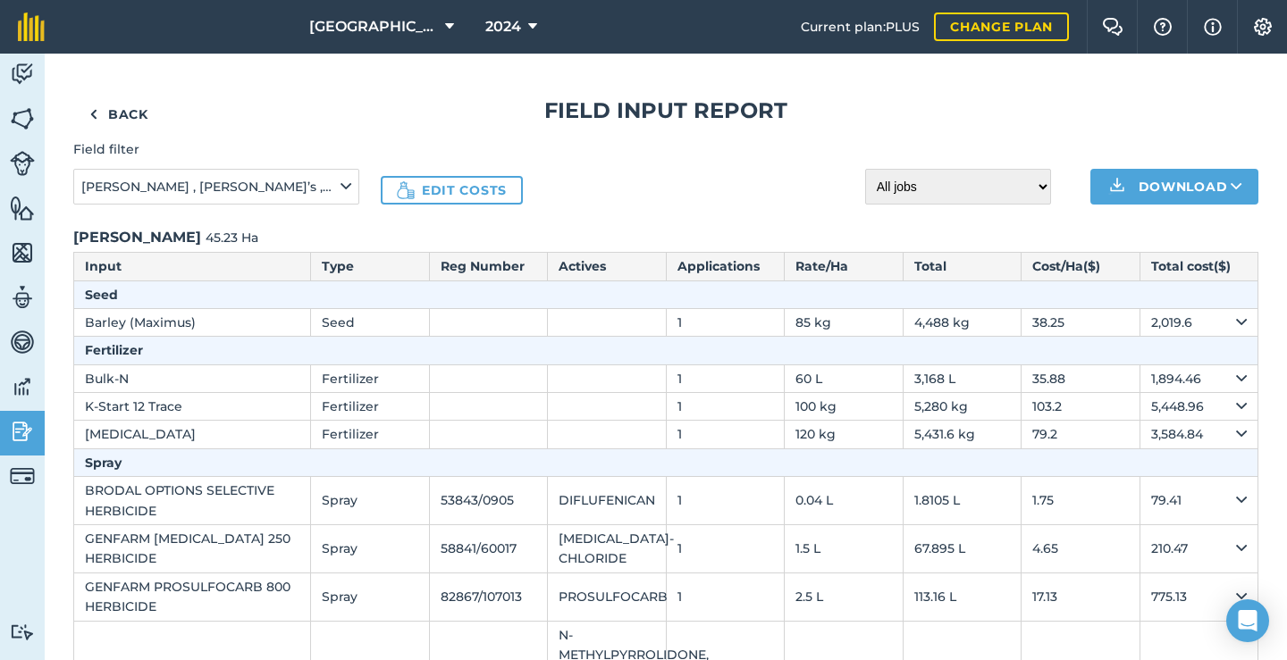
click at [132, 113] on link "Back" at bounding box center [118, 114] width 91 height 36
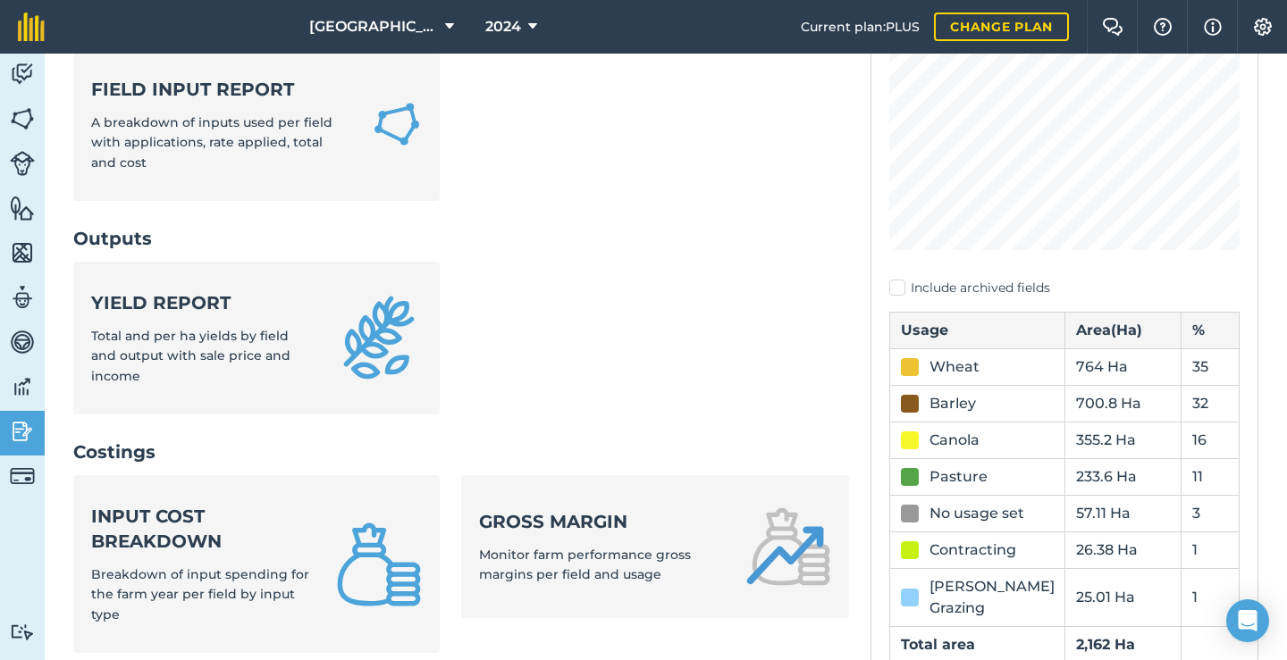
scroll to position [469, 0]
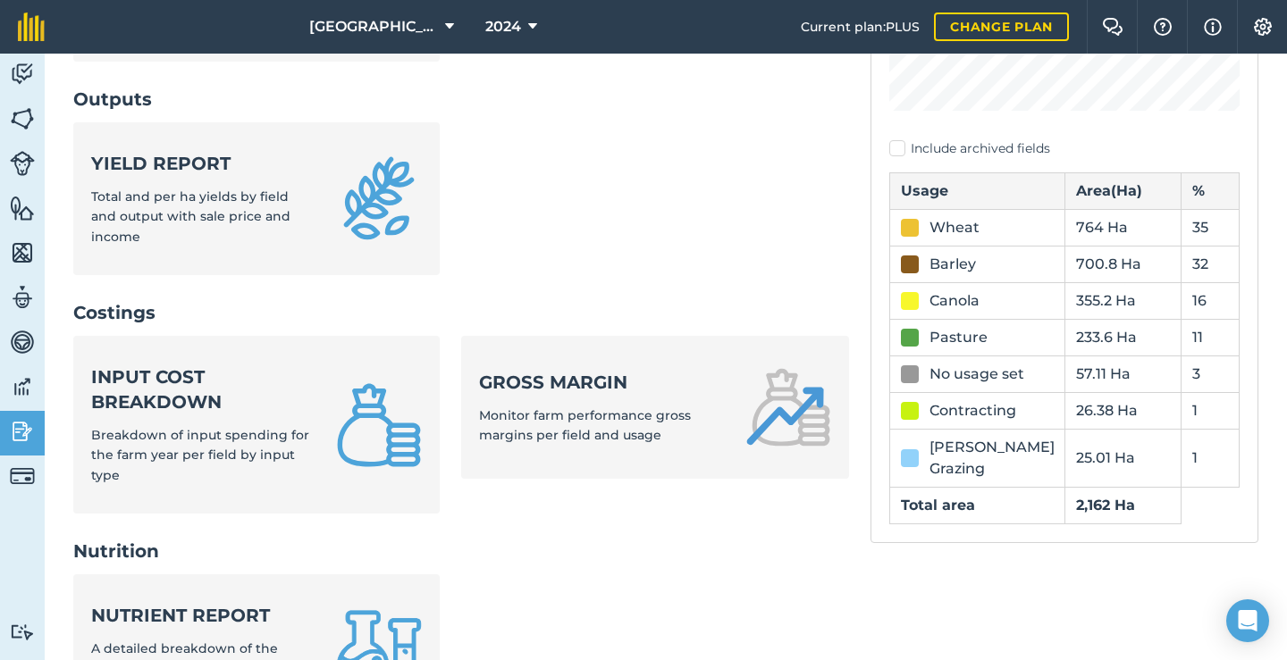
click at [201, 603] on strong "Nutrient report" at bounding box center [202, 615] width 223 height 25
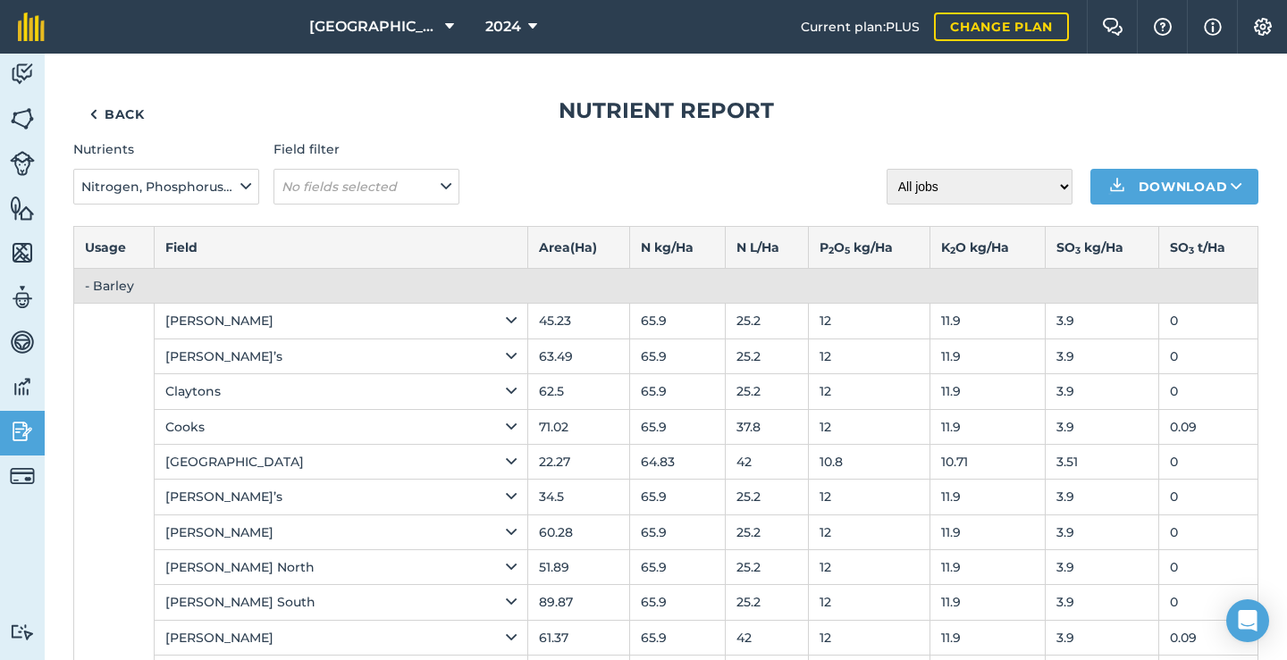
click at [243, 188] on icon at bounding box center [245, 187] width 11 height 20
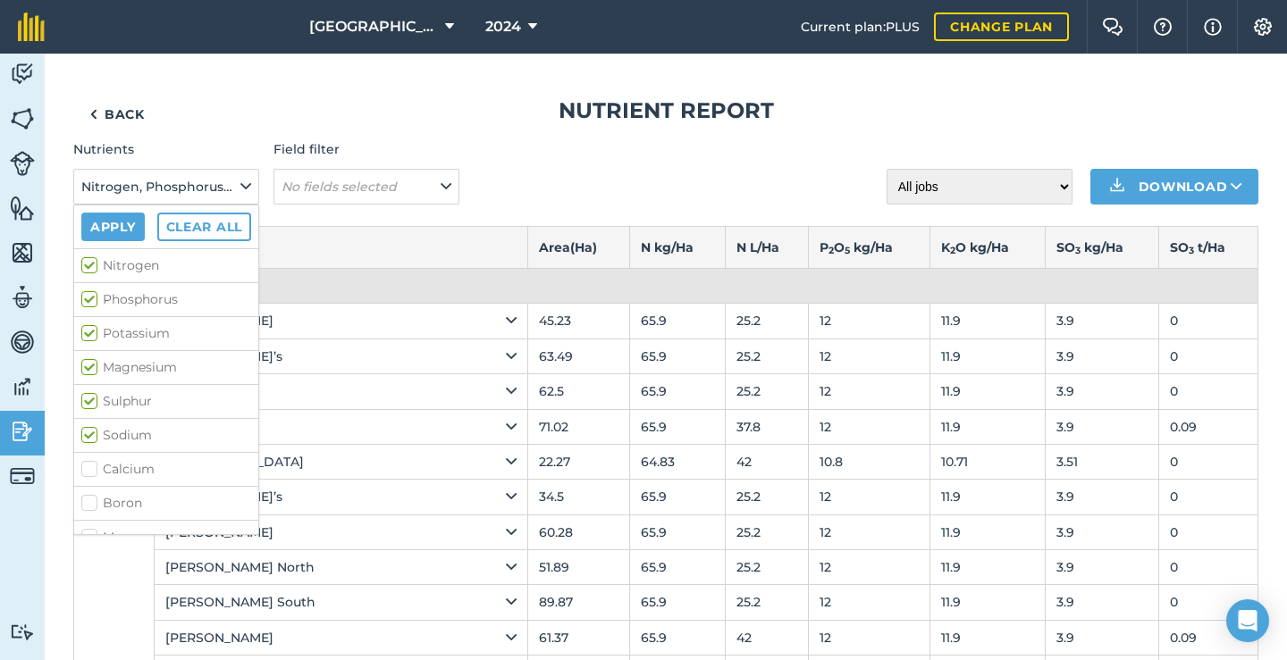
click at [96, 300] on label "Phosphorus" at bounding box center [166, 299] width 170 height 19
click at [93, 300] on input "Phosphorus" at bounding box center [87, 296] width 12 height 12
checkbox input "false"
click at [92, 335] on label "Potassium" at bounding box center [166, 333] width 170 height 19
click at [92, 335] on input "Potassium" at bounding box center [87, 330] width 12 height 12
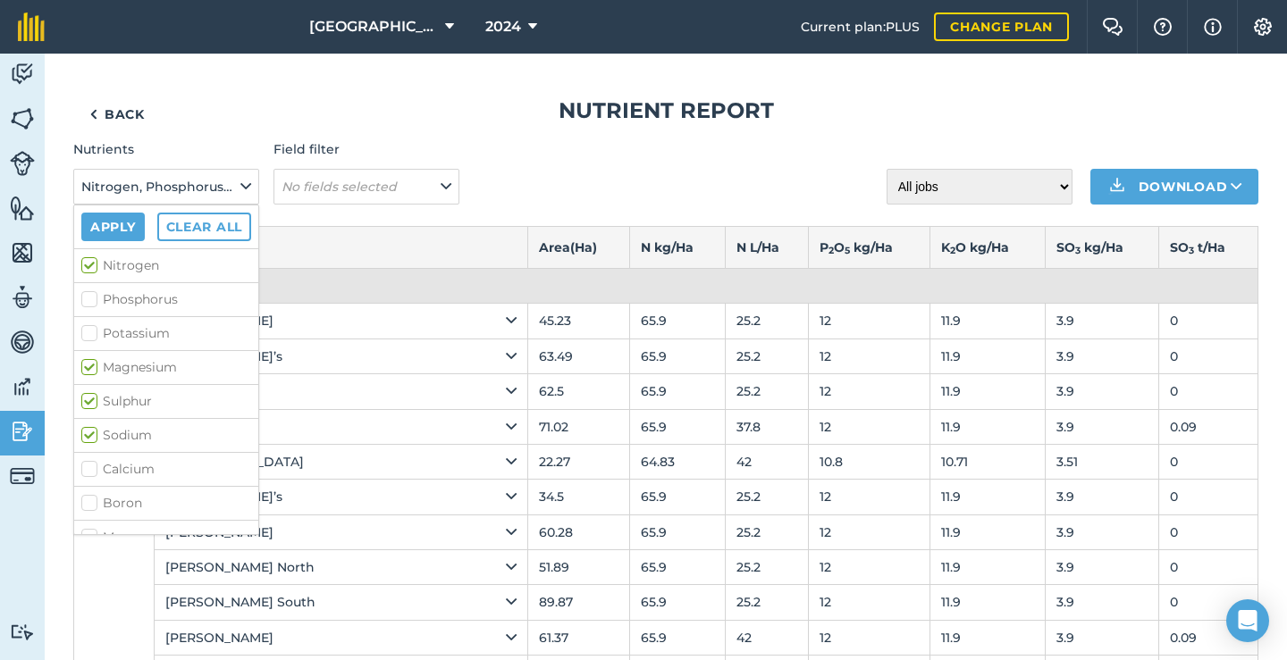
checkbox input "false"
click at [88, 366] on label "Magnesium" at bounding box center [166, 367] width 170 height 19
click at [88, 366] on input "Magnesium" at bounding box center [87, 364] width 12 height 12
checkbox input "false"
click at [89, 407] on label "Sulphur" at bounding box center [166, 401] width 170 height 19
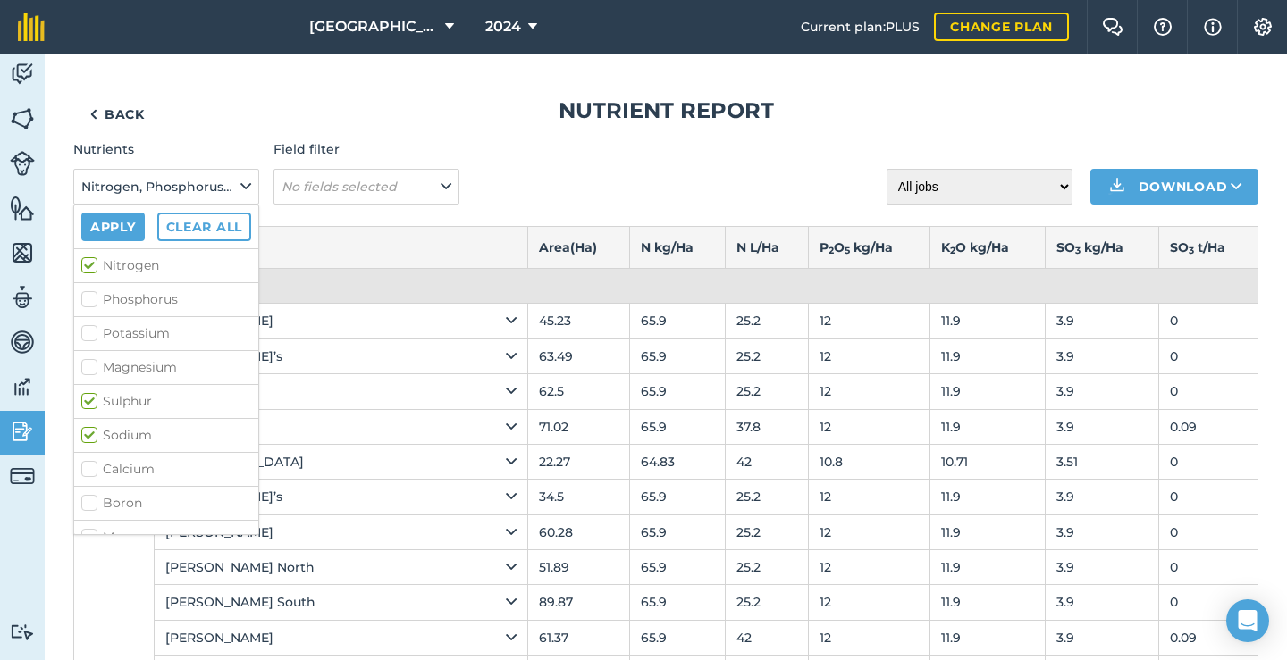
click at [89, 404] on input "Sulphur" at bounding box center [87, 398] width 12 height 12
checkbox input "false"
click at [88, 433] on label "Sodium" at bounding box center [166, 435] width 170 height 19
click at [88, 433] on input "Sodium" at bounding box center [87, 432] width 12 height 12
checkbox input "false"
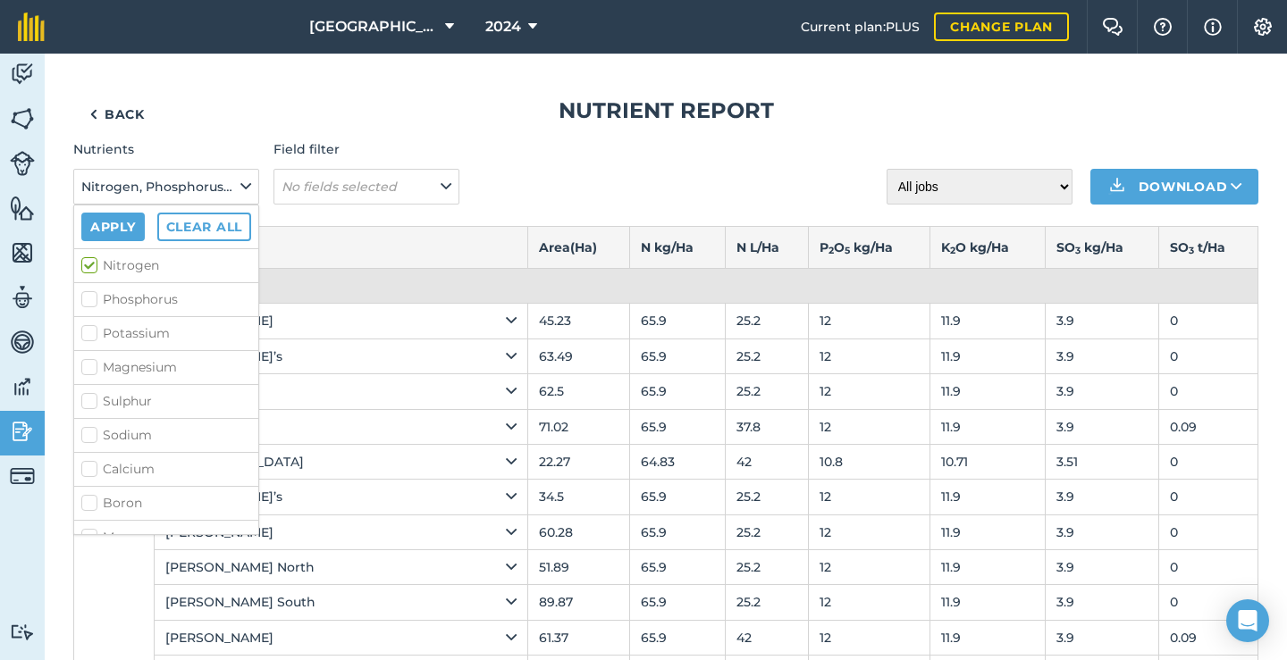
click at [117, 231] on button "Apply" at bounding box center [112, 227] width 63 height 29
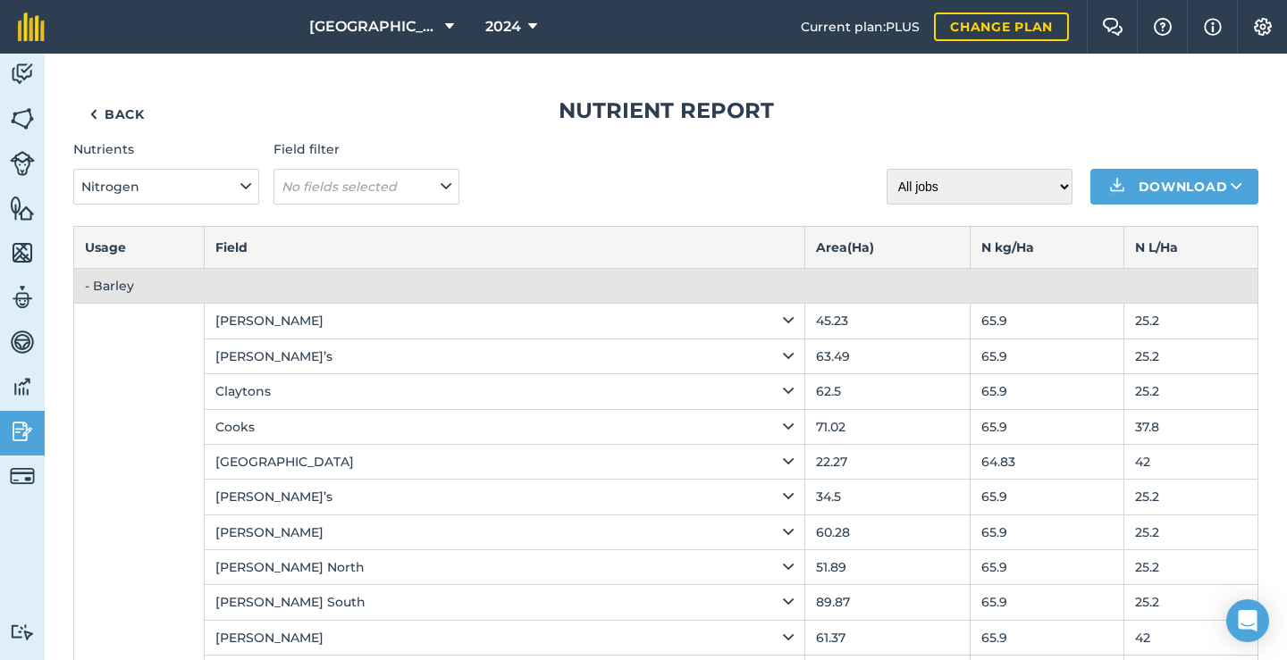
click at [532, 32] on icon at bounding box center [532, 26] width 9 height 21
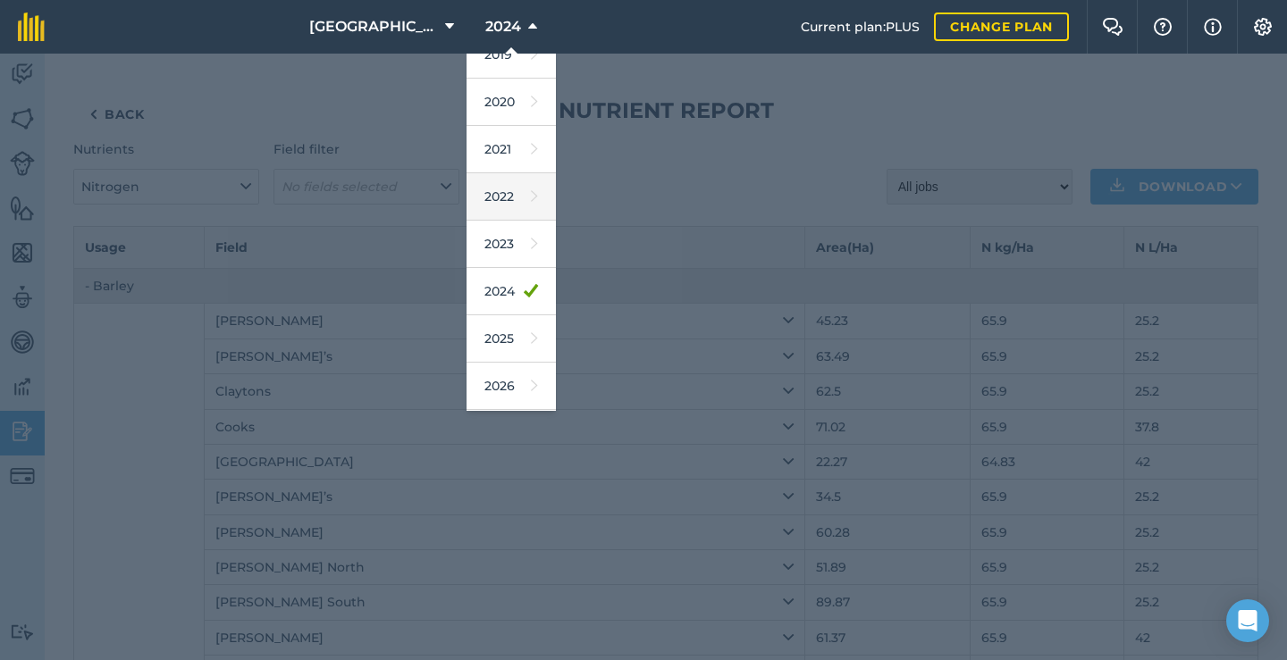
scroll to position [146, 0]
click at [487, 318] on link "2025" at bounding box center [510, 310] width 89 height 47
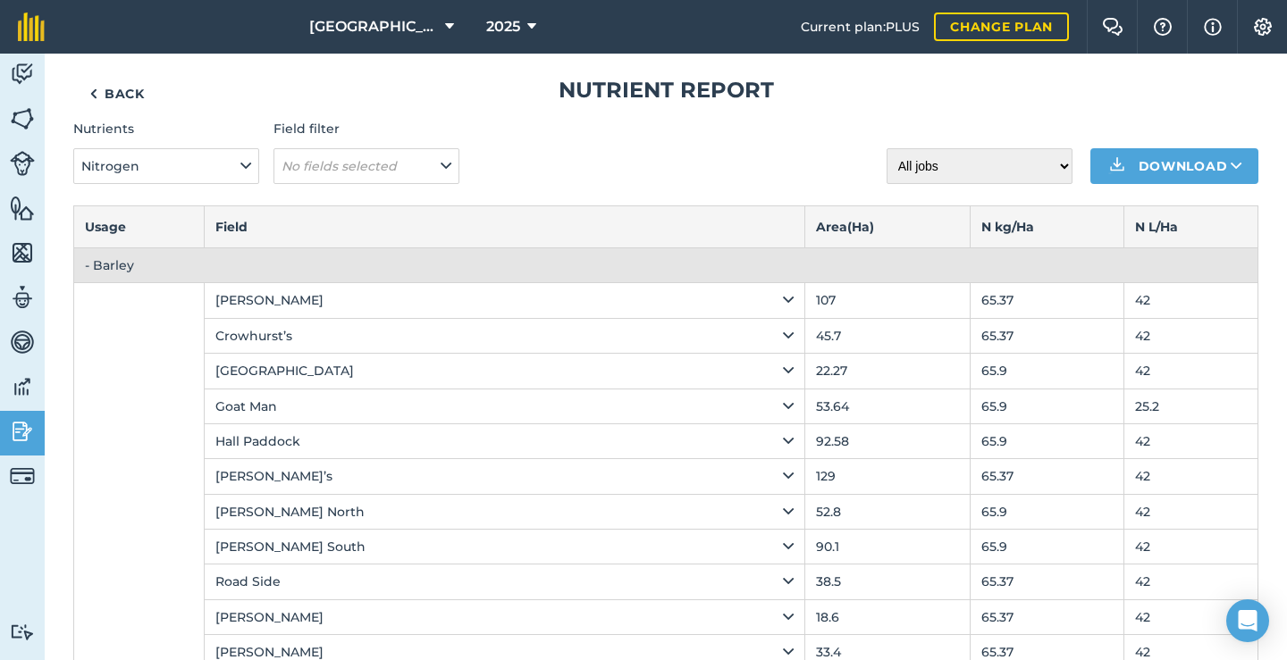
scroll to position [25, 0]
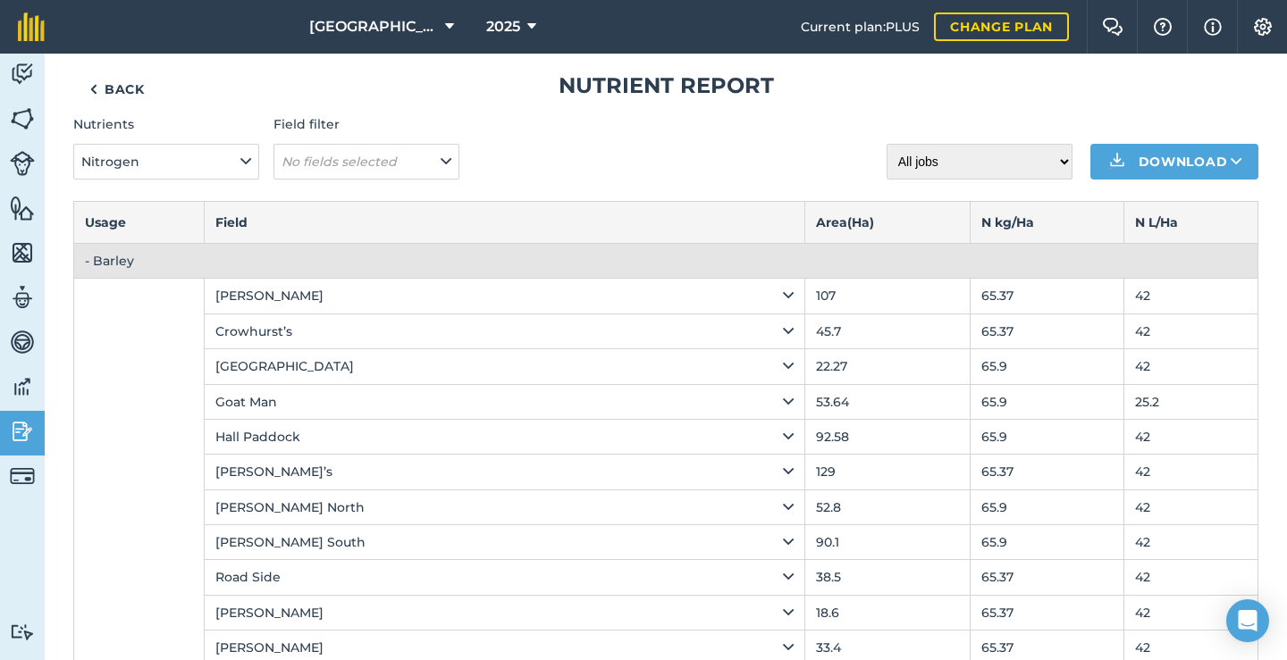
click at [129, 80] on link "Back" at bounding box center [117, 89] width 88 height 36
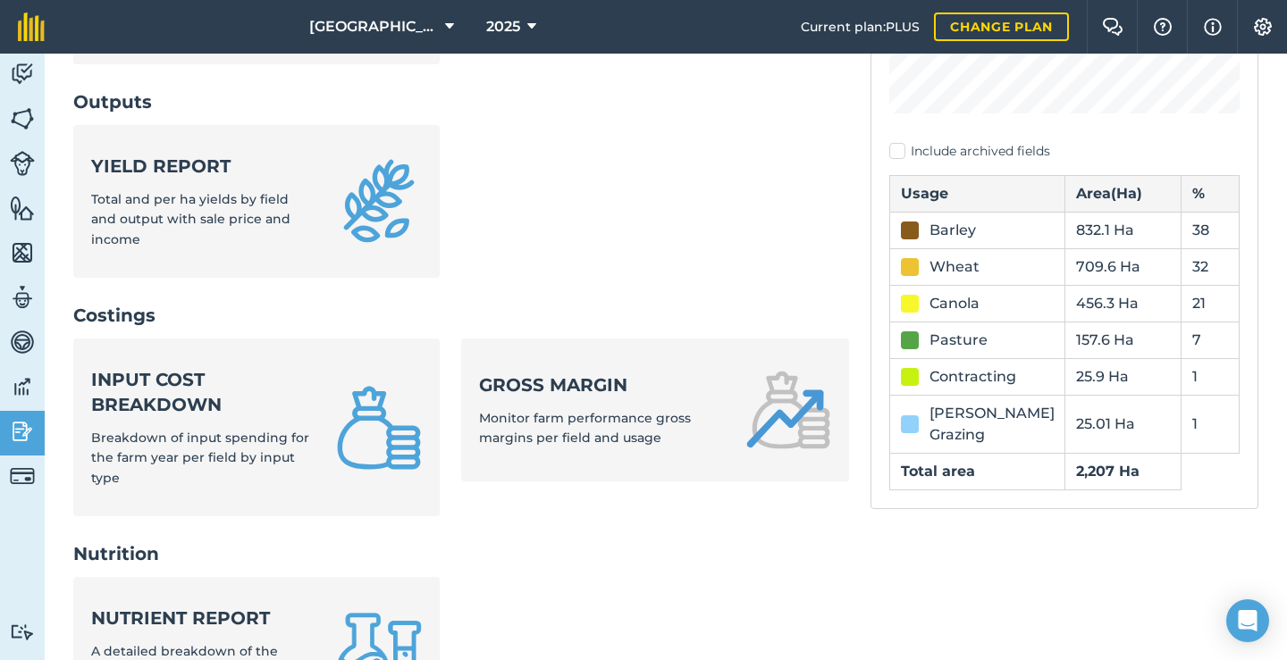
scroll to position [497, 0]
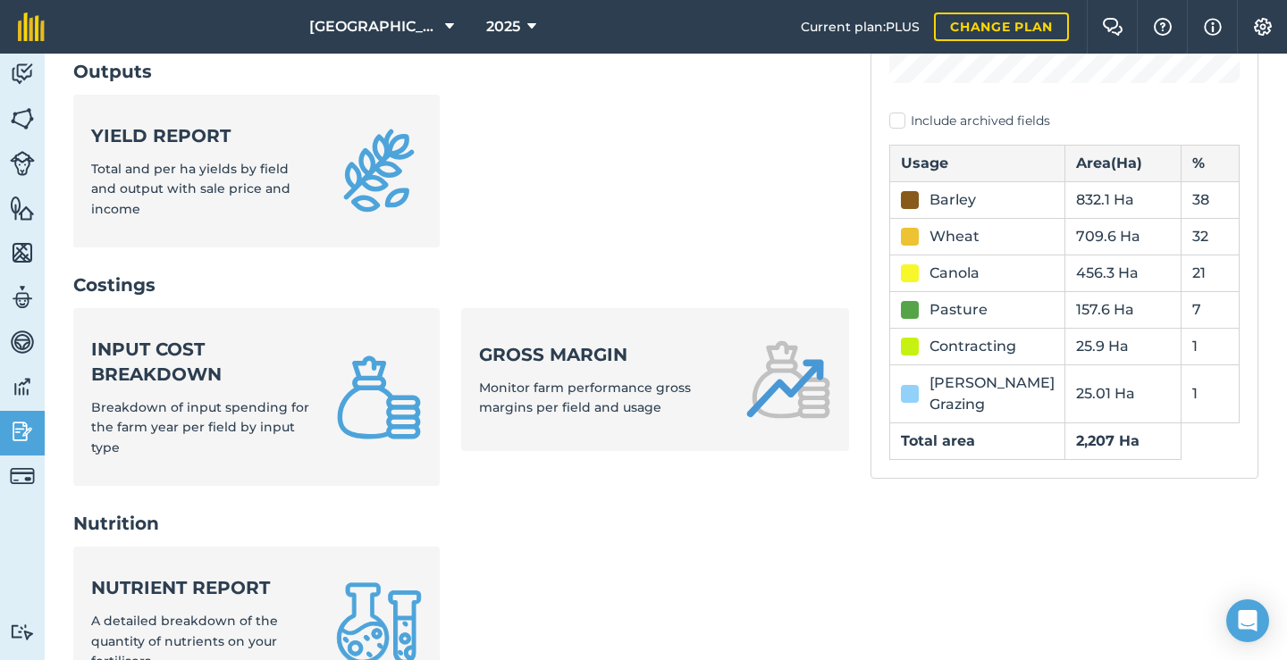
click at [141, 575] on div "Nutrient report A detailed breakdown of the quantity of nutrients on your ferti…" at bounding box center [202, 623] width 223 height 96
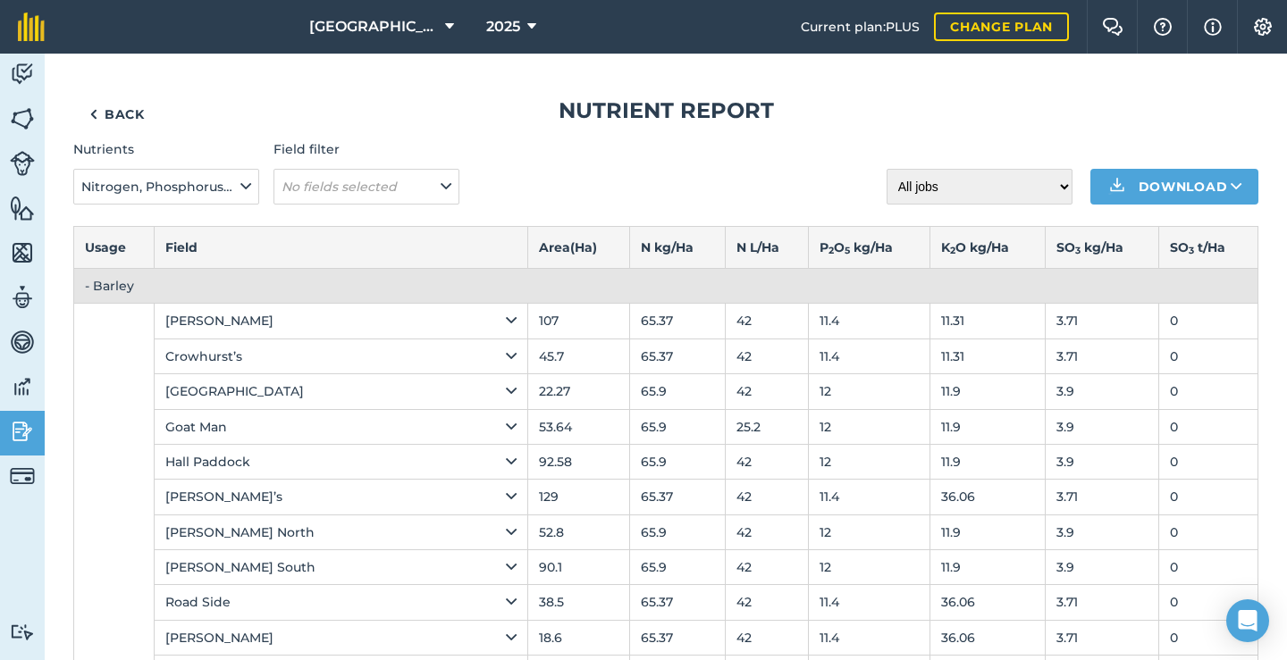
click at [155, 203] on button "Nitrogen, Phosphorus, Potassium, Magnesium, Sulphur, Sodium" at bounding box center [166, 187] width 186 height 36
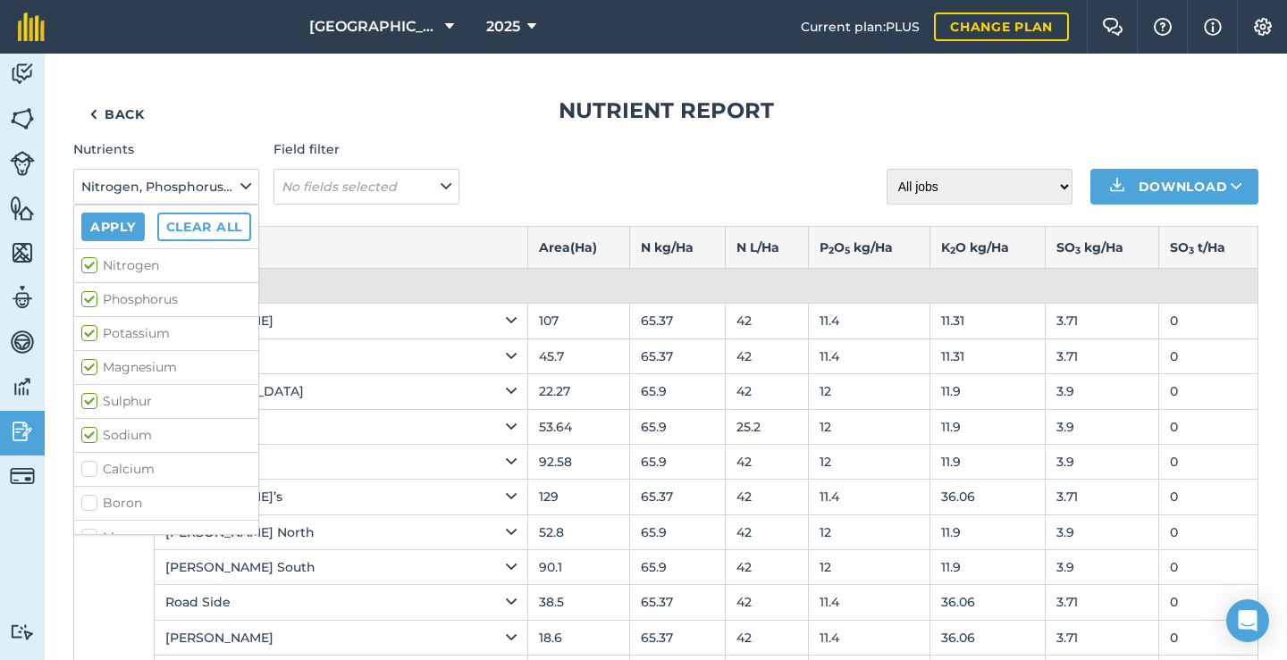
click at [91, 428] on label "Sodium" at bounding box center [166, 435] width 170 height 19
click at [91, 428] on input "Sodium" at bounding box center [87, 432] width 12 height 12
checkbox input "false"
click at [92, 399] on label "Sulphur" at bounding box center [166, 401] width 170 height 19
click at [92, 399] on input "Sulphur" at bounding box center [87, 398] width 12 height 12
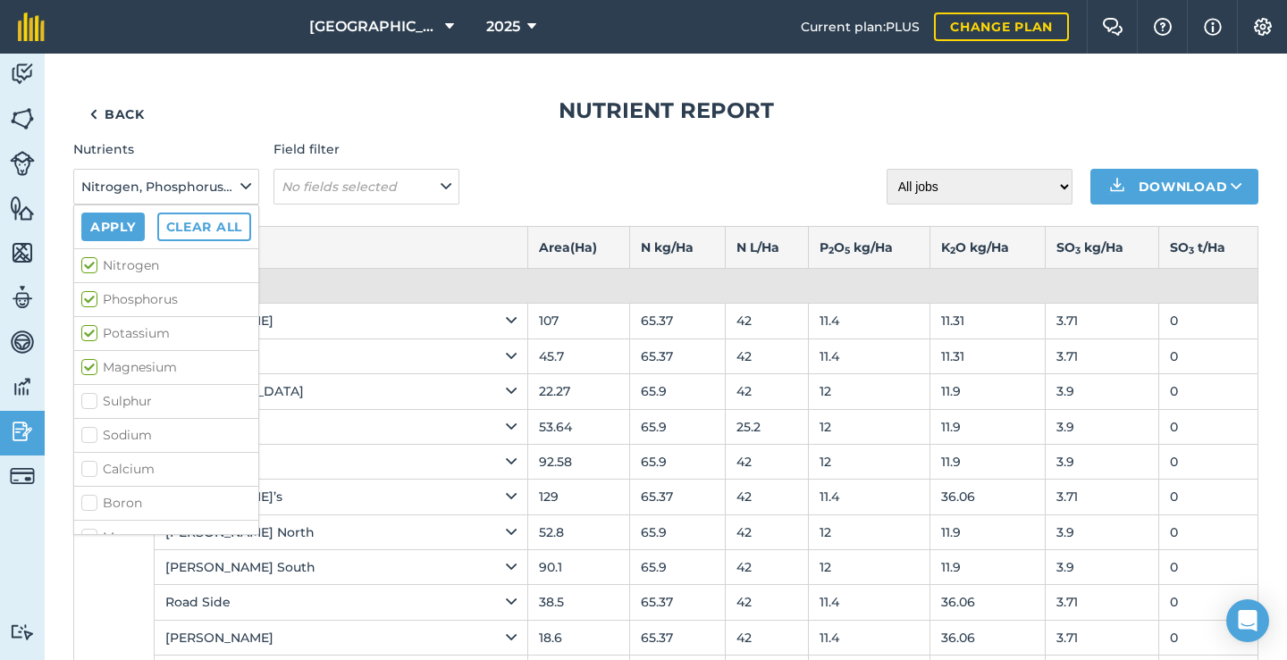
checkbox input "false"
click at [92, 376] on label "Magnesium" at bounding box center [166, 367] width 170 height 19
click at [92, 370] on input "Magnesium" at bounding box center [87, 364] width 12 height 12
checkbox input "false"
click at [89, 335] on label "Potassium" at bounding box center [166, 333] width 170 height 19
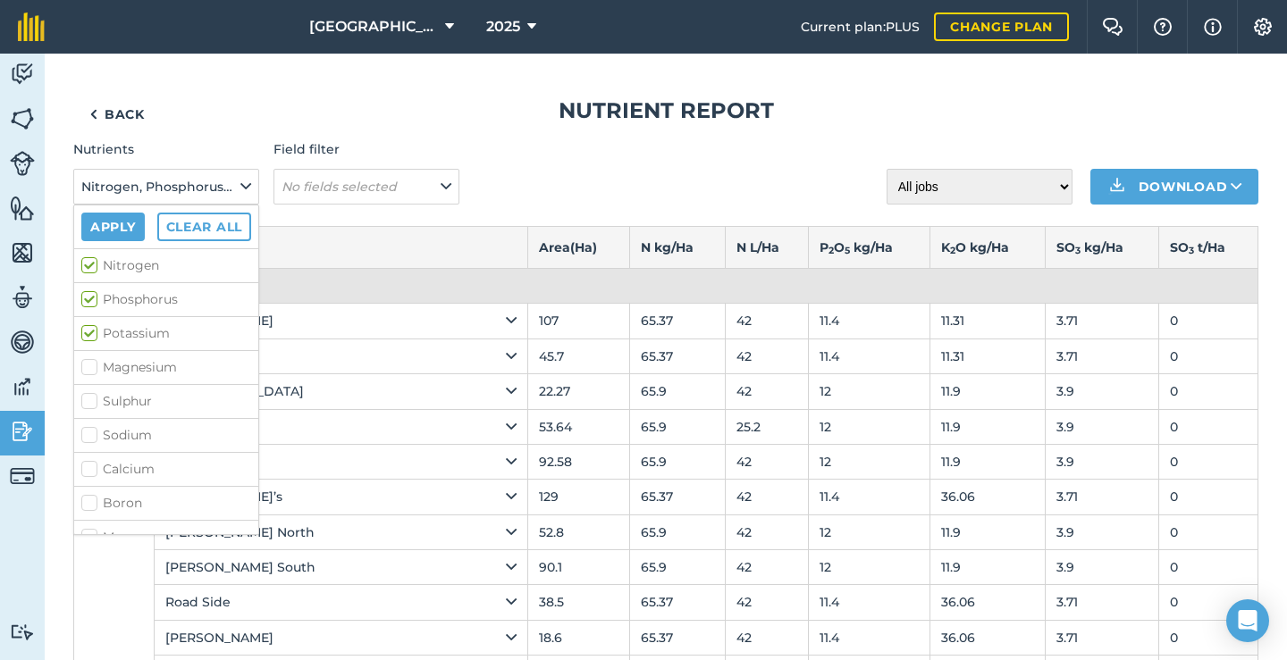
click at [89, 335] on input "Potassium" at bounding box center [87, 330] width 12 height 12
checkbox input "false"
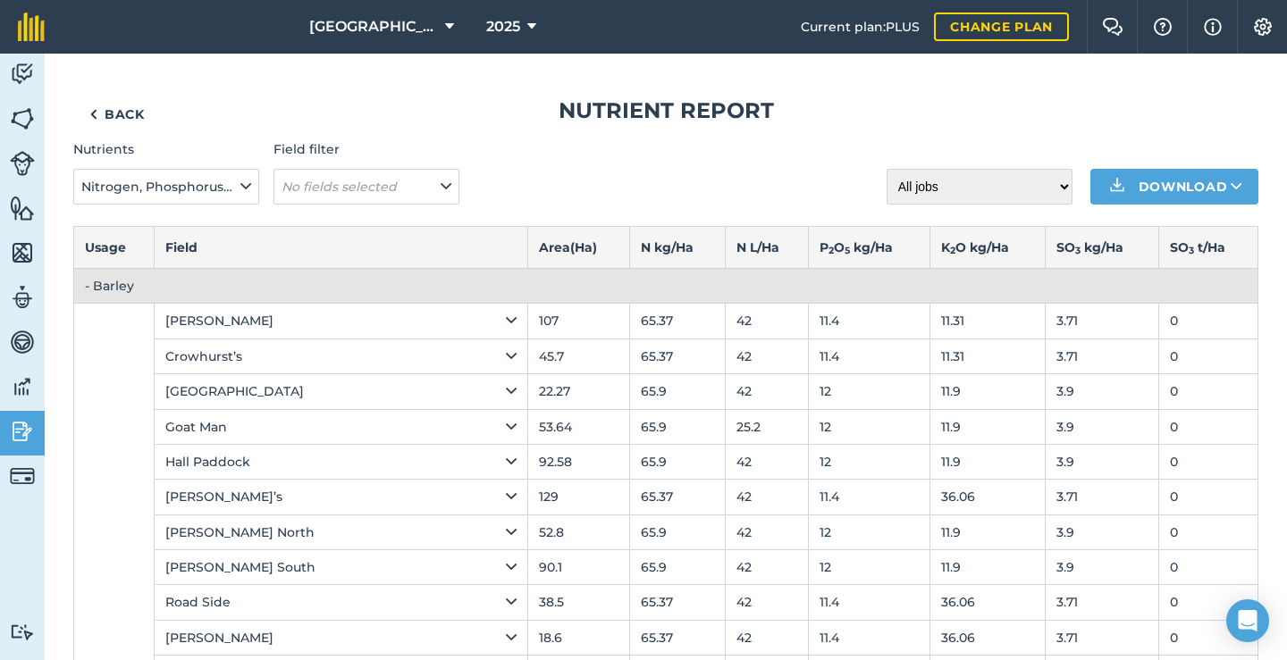
click at [173, 189] on span "Nitrogen, Phosphorus, Potassium, Magnesium, Sulphur, Sodium" at bounding box center [158, 187] width 155 height 20
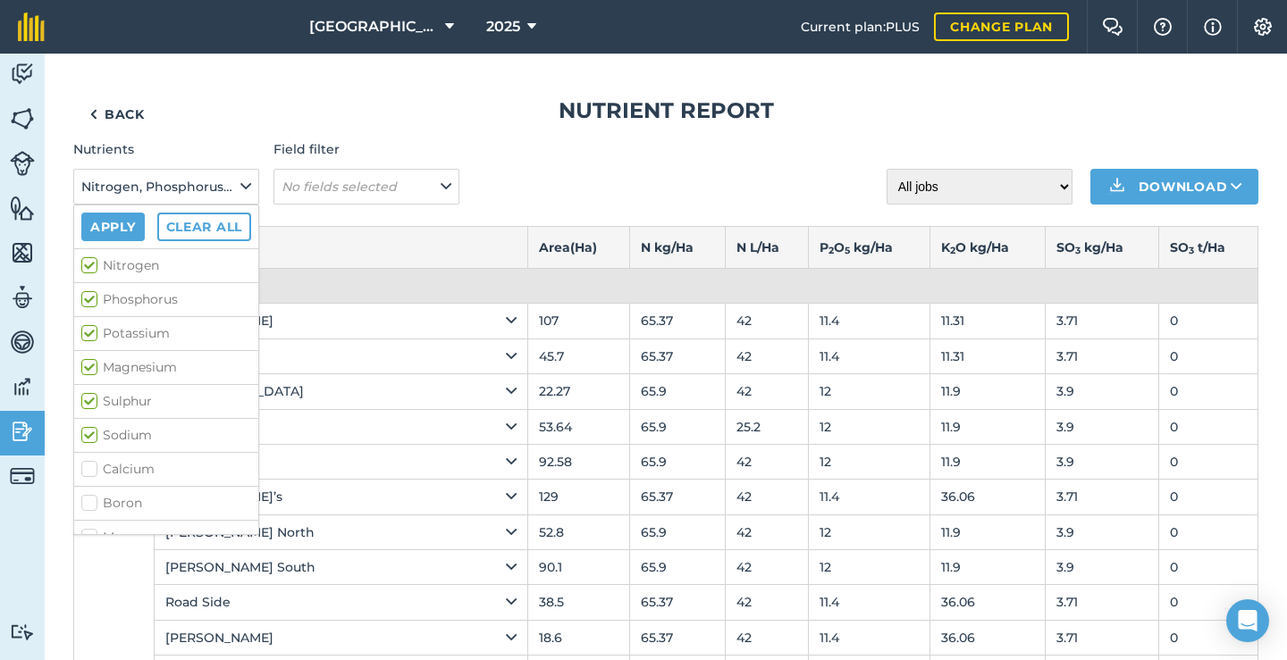
click at [98, 298] on label "Phosphorus" at bounding box center [166, 299] width 170 height 19
click at [93, 298] on input "Phosphorus" at bounding box center [87, 296] width 12 height 12
checkbox input "false"
click at [91, 336] on label "Potassium" at bounding box center [166, 333] width 170 height 19
click at [91, 336] on input "Potassium" at bounding box center [87, 330] width 12 height 12
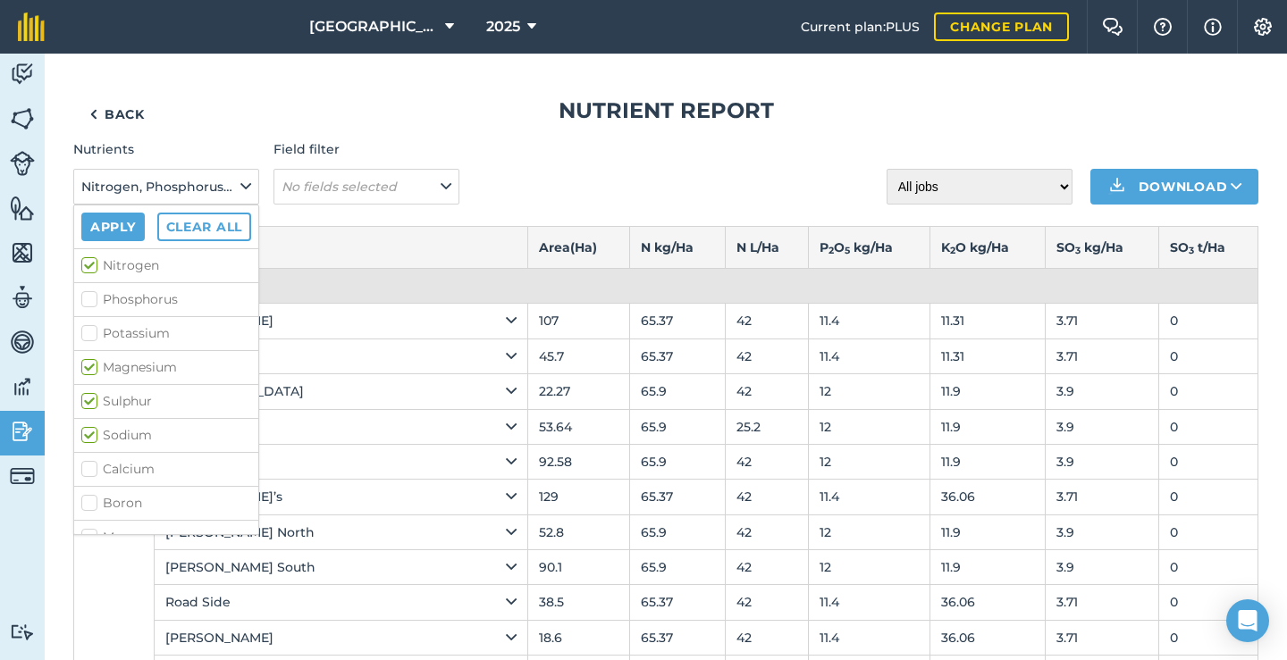
checkbox input "false"
click at [89, 365] on label "Magnesium" at bounding box center [166, 367] width 170 height 19
click at [89, 365] on input "Magnesium" at bounding box center [87, 364] width 12 height 12
checkbox input "false"
click at [88, 396] on label "Sulphur" at bounding box center [166, 401] width 170 height 19
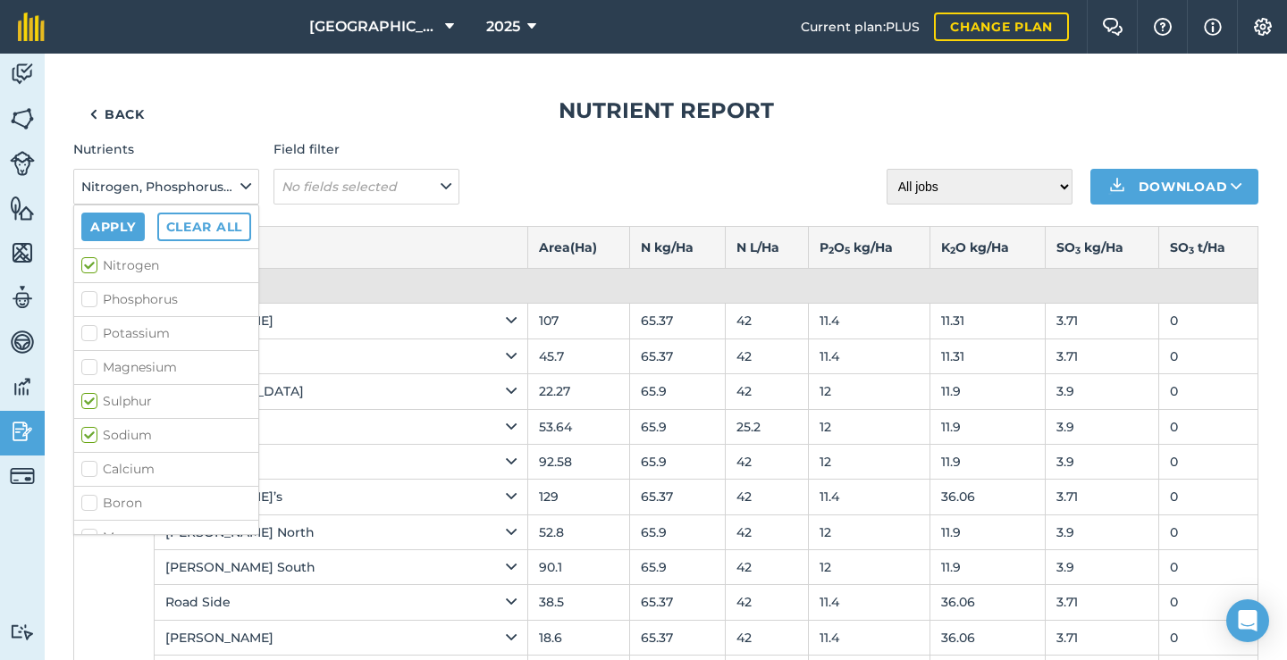
click at [88, 396] on input "Sulphur" at bounding box center [87, 398] width 12 height 12
checkbox input "false"
click at [88, 433] on label "Sodium" at bounding box center [166, 435] width 170 height 19
click at [88, 433] on input "Sodium" at bounding box center [87, 432] width 12 height 12
checkbox input "false"
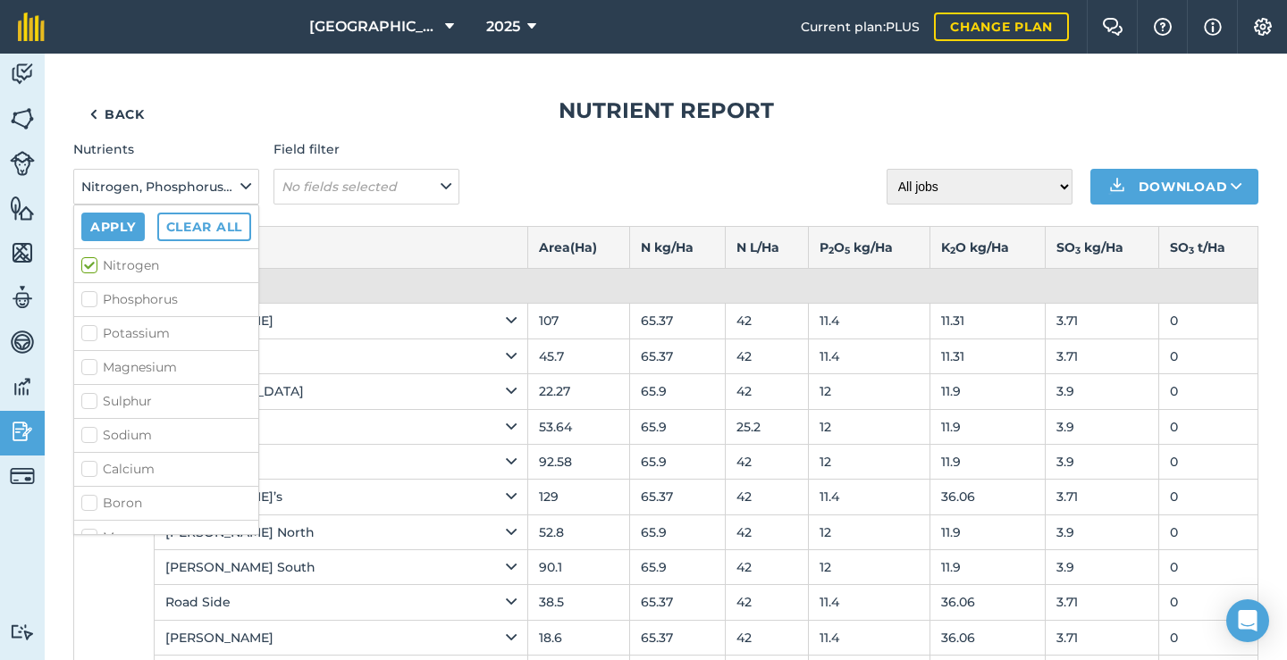
click at [108, 221] on button "Apply" at bounding box center [112, 227] width 63 height 29
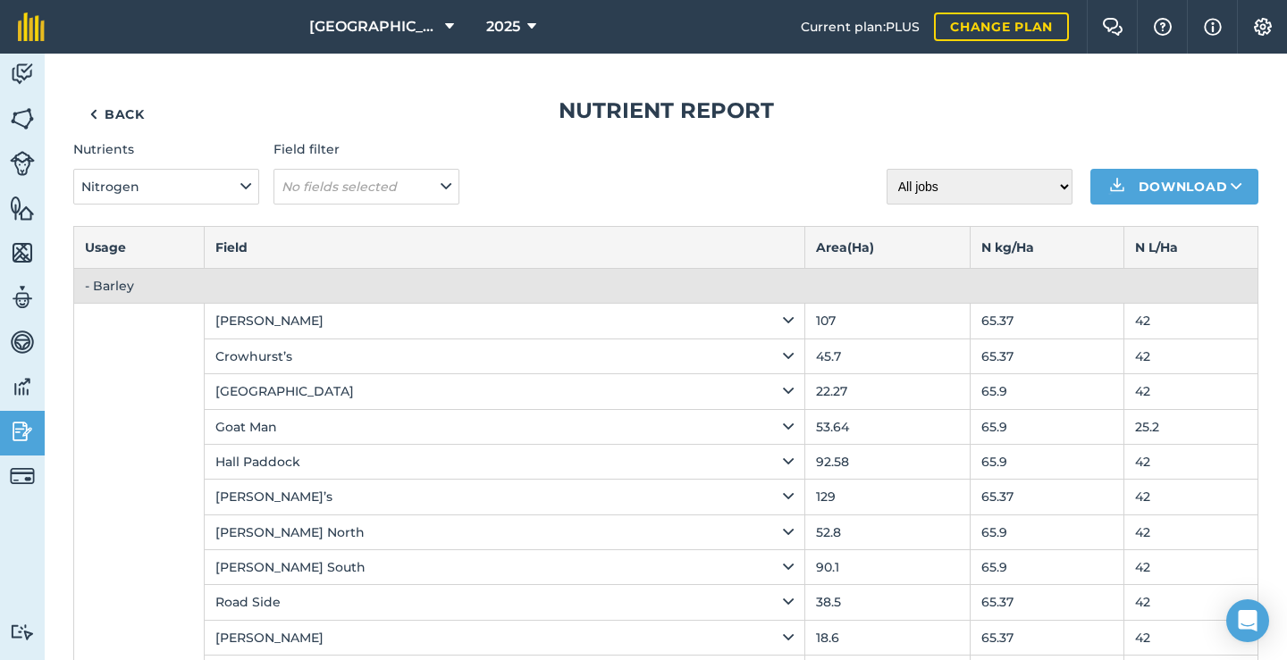
click at [107, 112] on link "Back" at bounding box center [117, 114] width 88 height 36
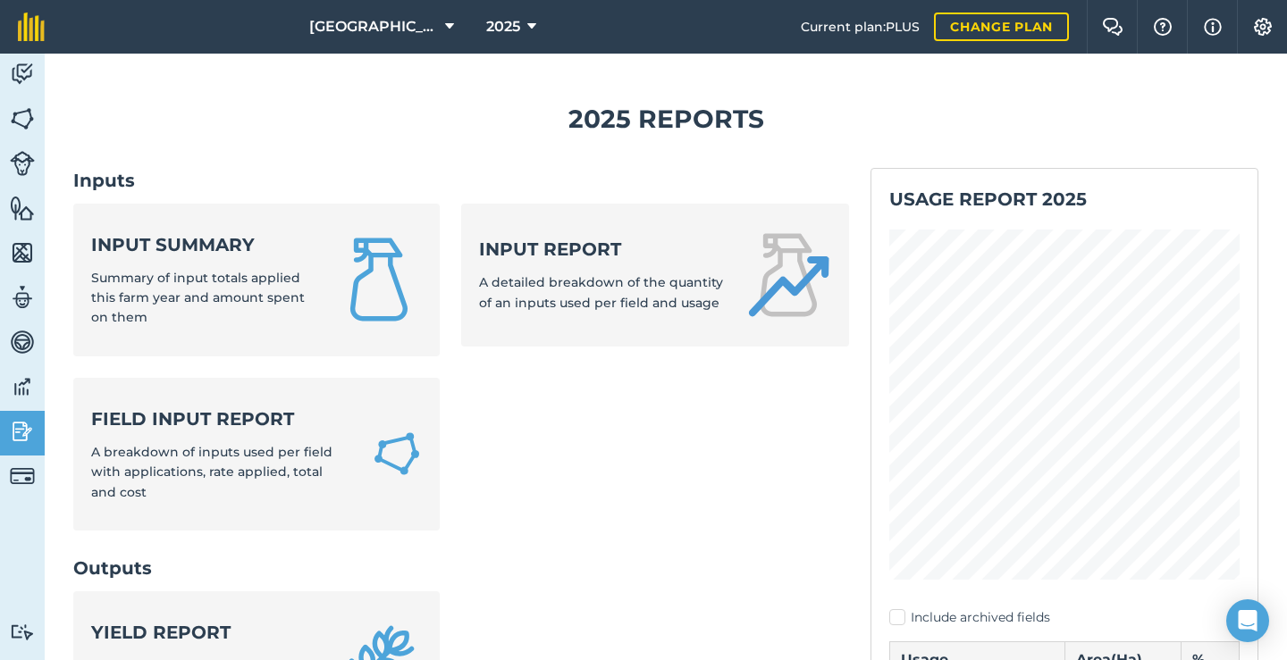
click at [222, 260] on div "Input summary Summary of input totals applied this farm year and amount spent o…" at bounding box center [202, 280] width 223 height 96
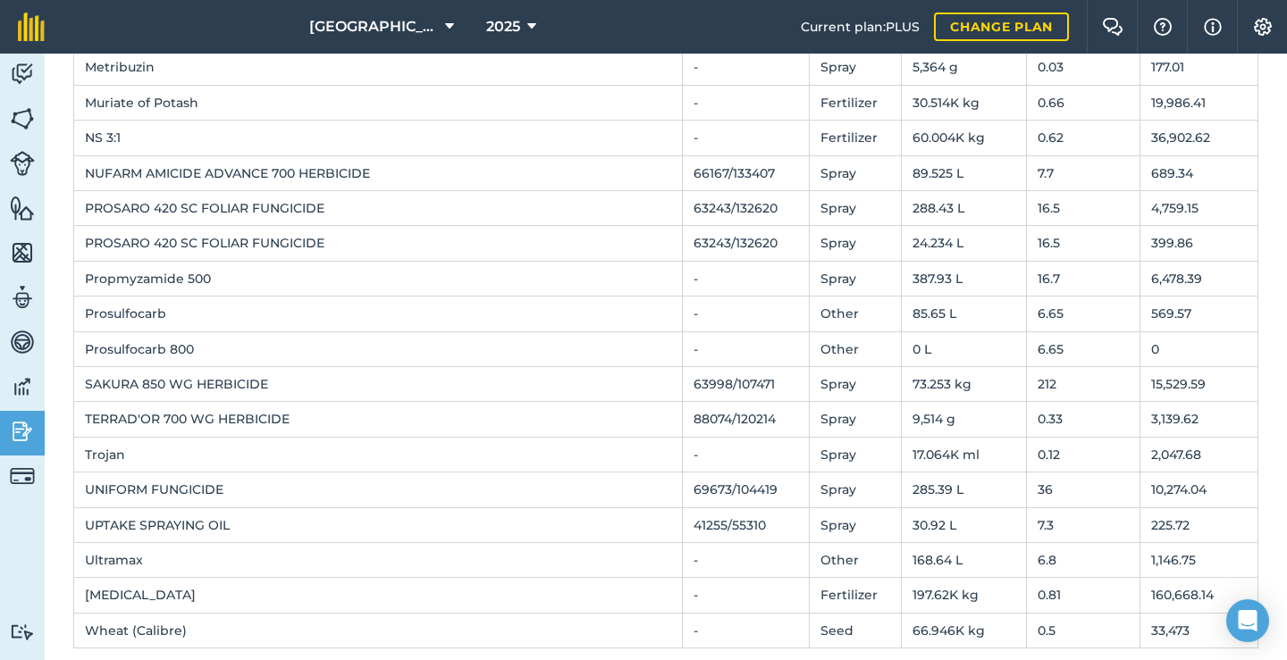
scroll to position [1383, 0]
click at [521, 26] on button "2025" at bounding box center [511, 27] width 64 height 54
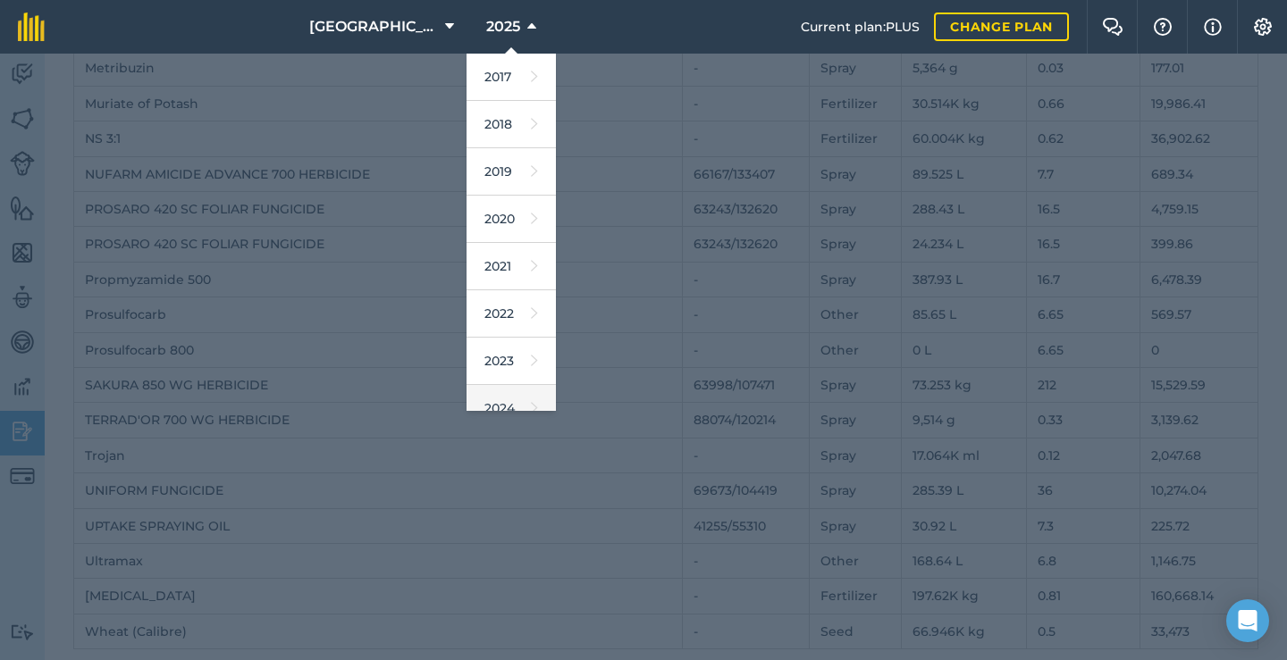
click at [508, 394] on link "2024" at bounding box center [510, 408] width 89 height 47
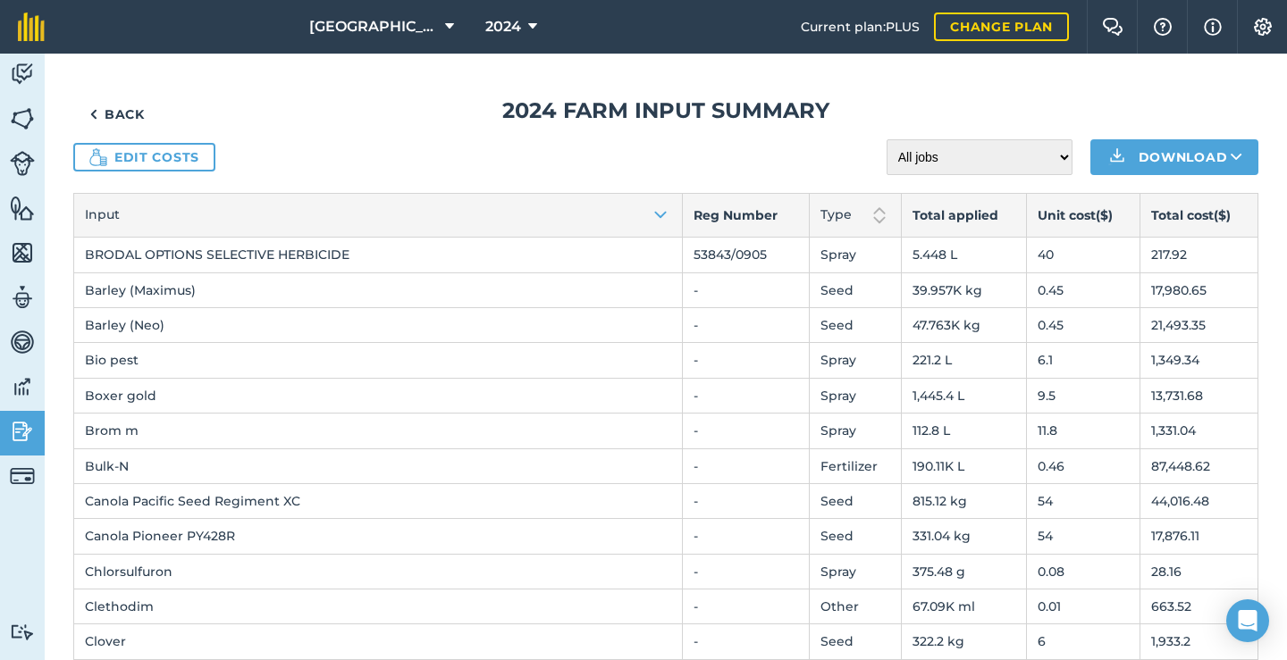
scroll to position [0, 0]
click at [113, 123] on link "Back" at bounding box center [117, 114] width 88 height 36
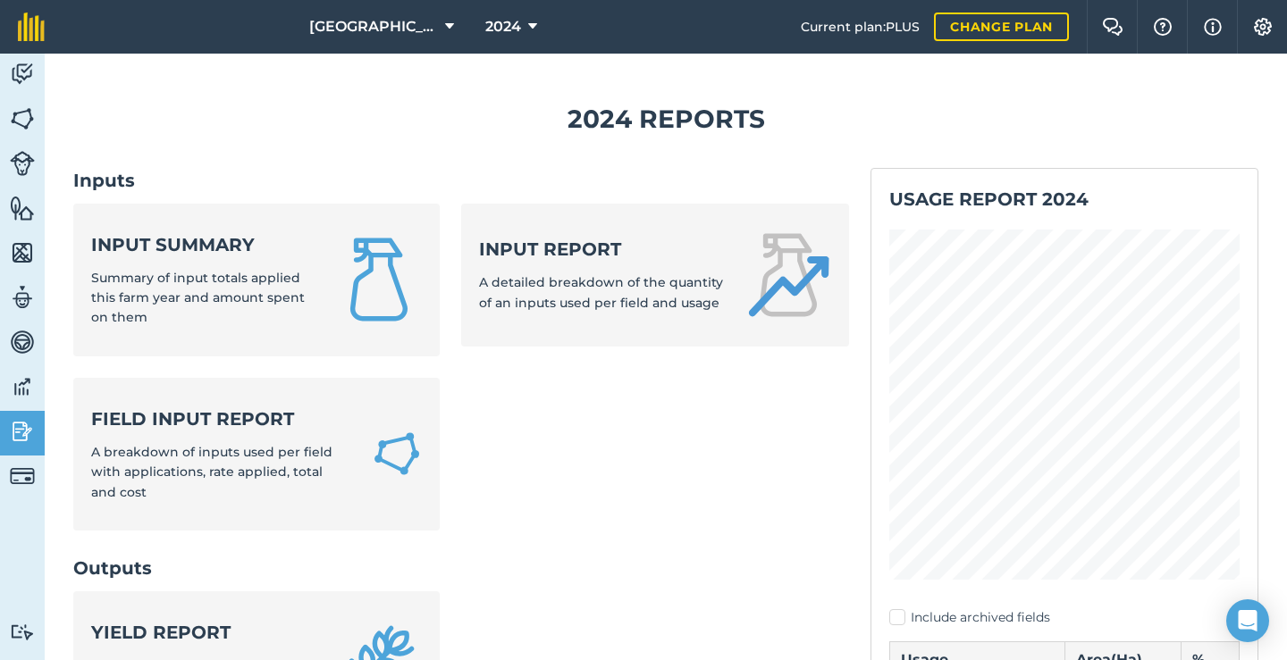
click at [150, 257] on div "Input summary Summary of input totals applied this farm year and amount spent o…" at bounding box center [202, 280] width 223 height 96
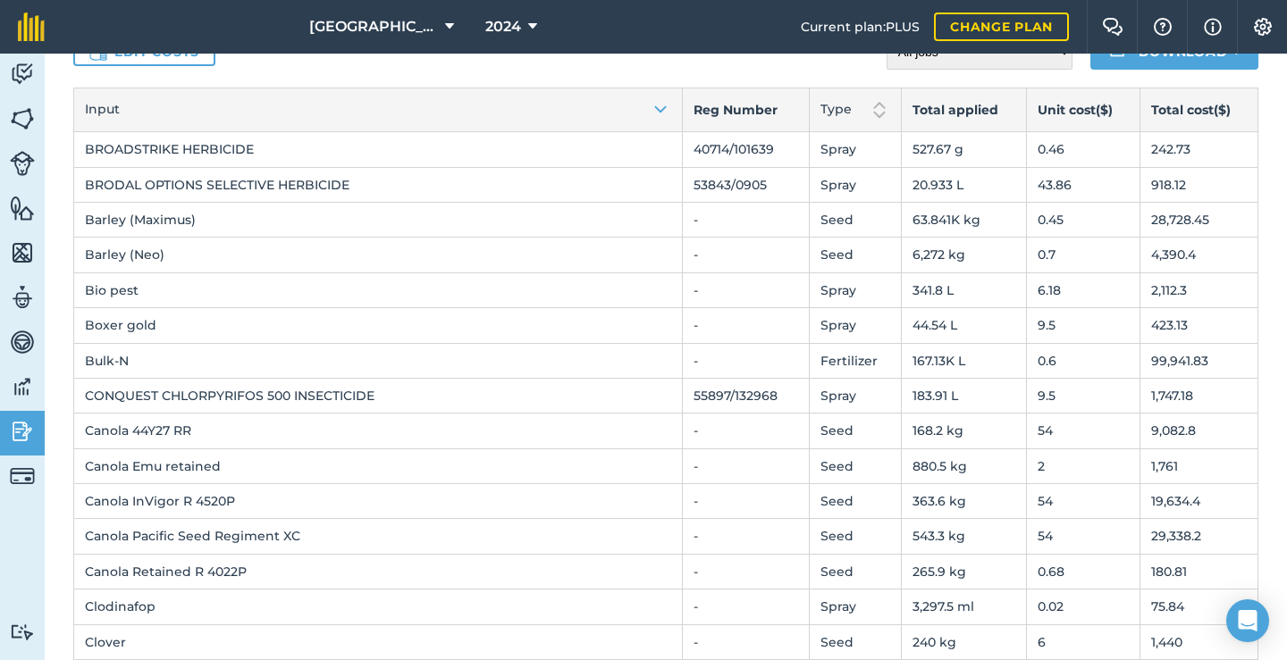
scroll to position [103, 0]
click at [528, 30] on icon at bounding box center [532, 26] width 9 height 21
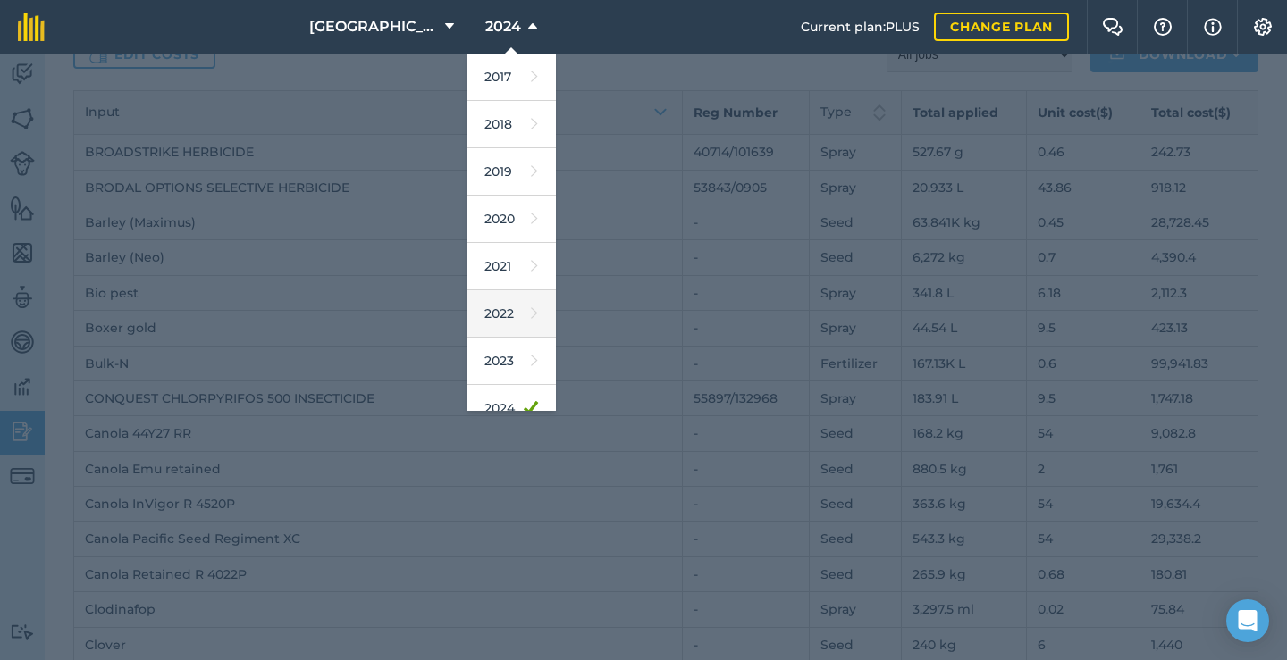
scroll to position [91, 0]
click at [504, 369] on link "2025" at bounding box center [510, 364] width 89 height 47
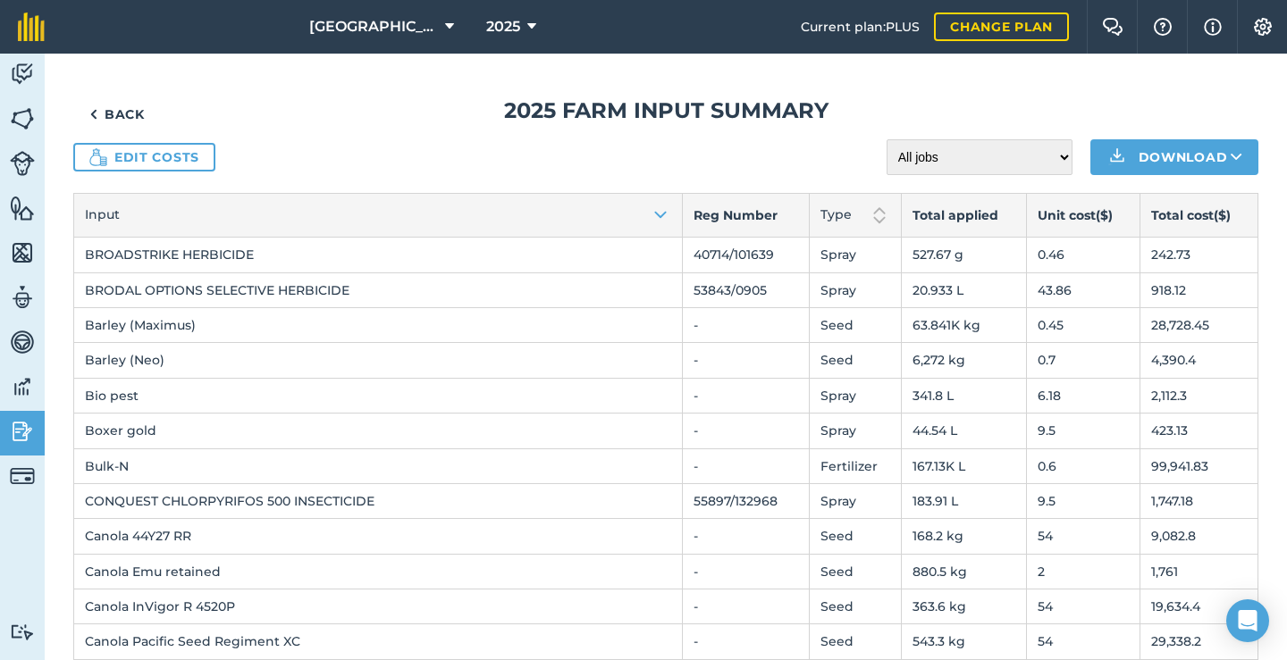
scroll to position [0, 0]
